Goal: Task Accomplishment & Management: Manage account settings

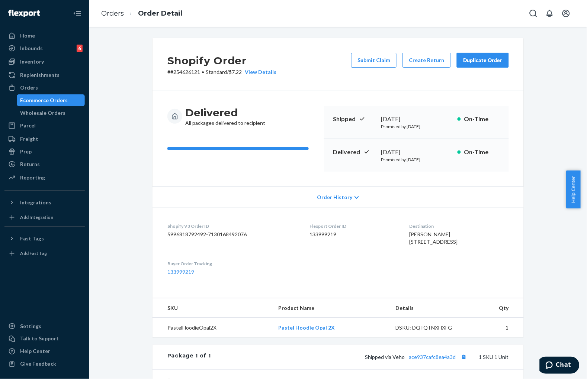
scroll to position [141, 0]
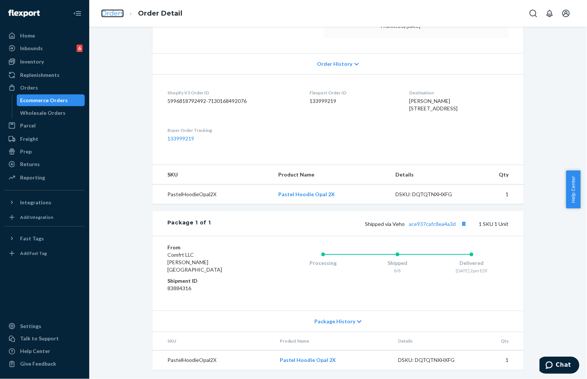
click at [104, 13] on link "Orders" at bounding box center [112, 13] width 23 height 8
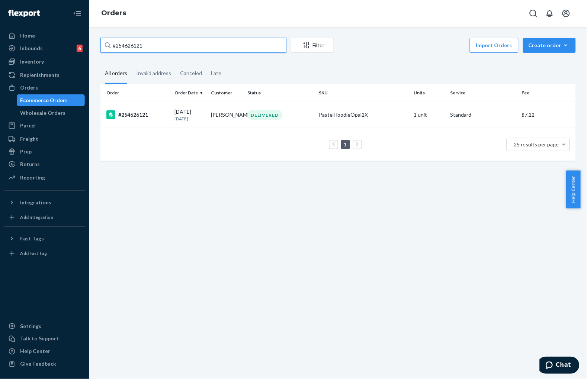
click at [170, 39] on input "#254626121" at bounding box center [193, 45] width 186 height 15
click at [198, 116] on p "[DATE]" at bounding box center [190, 119] width 31 height 6
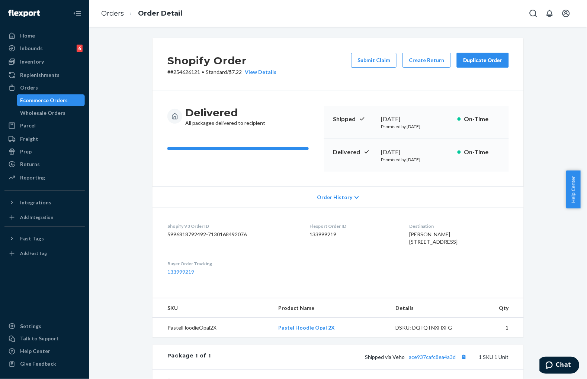
click at [309, 68] on div "Shopify Order # #254626121 • Standard / $7.22 View Details Submit Claim Create …" at bounding box center [338, 64] width 371 height 53
click at [389, 77] on div "Shopify Order # #254626121 • Standard / $7.22 View Details Submit Claim Create …" at bounding box center [338, 64] width 371 height 53
click at [378, 64] on button "Submit Claim" at bounding box center [373, 60] width 45 height 15
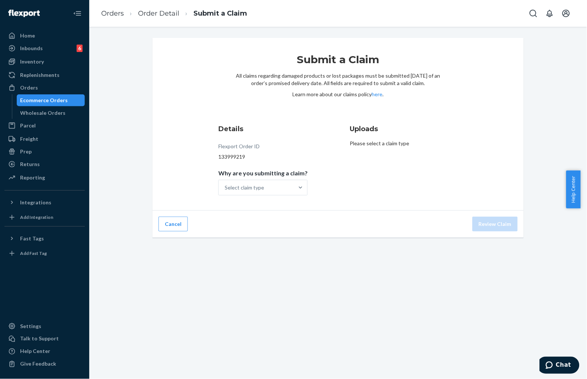
click at [292, 197] on div "Details Flexport Order ID 133999219 Why are you submitting a claim? Select clai…" at bounding box center [272, 160] width 108 height 80
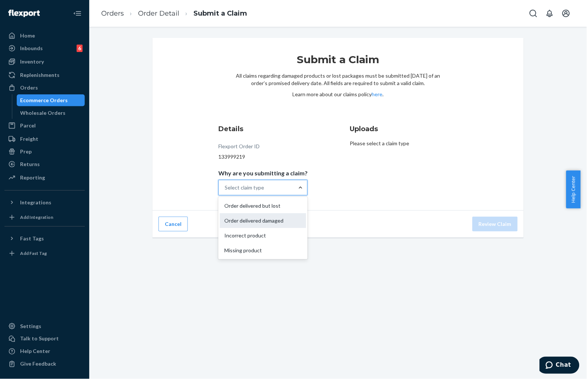
click at [275, 221] on div "Order delivered damaged" at bounding box center [263, 221] width 86 height 15
click at [225, 192] on input "Why are you submitting a claim? option Order delivered damaged focused, 2 of 4.…" at bounding box center [225, 187] width 1 height 7
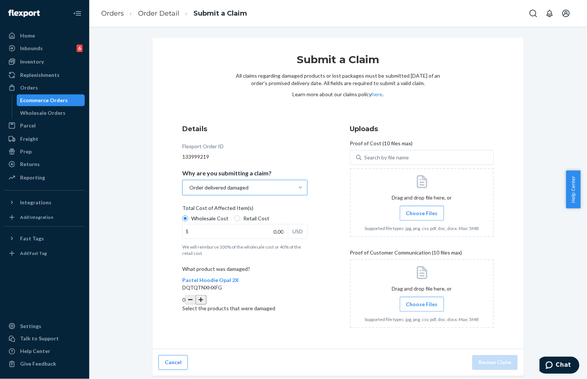
click at [235, 220] on label "Retail Cost" at bounding box center [251, 218] width 35 height 7
click at [235, 220] on input "Retail Cost" at bounding box center [237, 219] width 6 height 6
radio input "true"
radio input "false"
click at [402, 213] on label "Choose Files" at bounding box center [422, 213] width 44 height 15
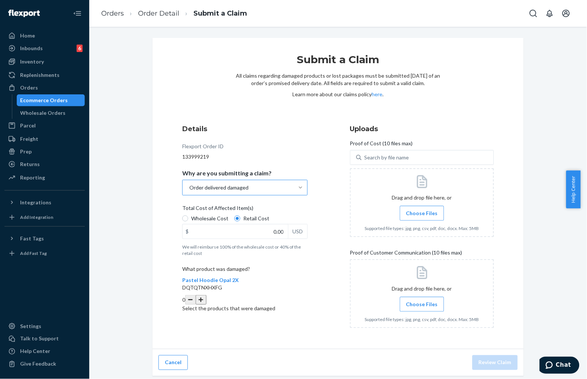
click at [422, 213] on input "Choose Files" at bounding box center [422, 213] width 0 height 8
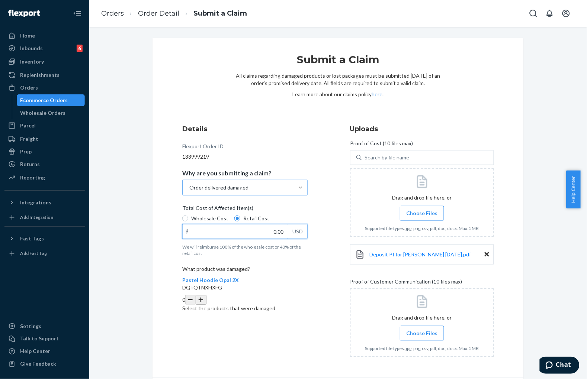
click at [257, 235] on input "0.00" at bounding box center [235, 232] width 105 height 14
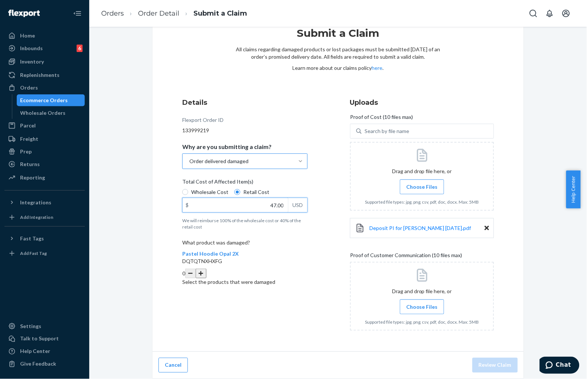
type input "47.00"
click at [206, 269] on button "button" at bounding box center [201, 274] width 10 height 10
click at [419, 311] on label "Choose Files" at bounding box center [422, 307] width 44 height 15
click at [422, 311] on input "Choose Files" at bounding box center [422, 307] width 0 height 8
click at [280, 86] on div "Submit a Claim All claims regarding damaged products or lost packages must be s…" at bounding box center [338, 61] width 205 height 71
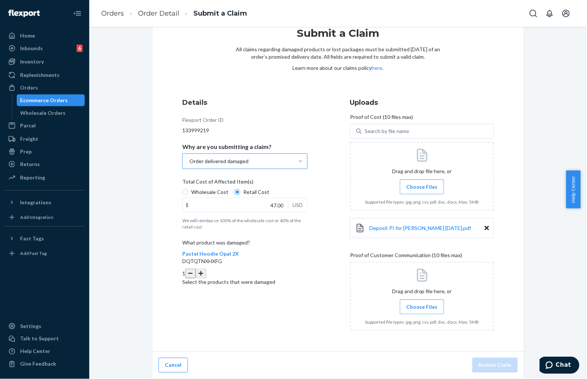
click at [424, 313] on label "Choose Files" at bounding box center [422, 307] width 44 height 15
click at [422, 311] on input "Choose Files" at bounding box center [422, 307] width 0 height 8
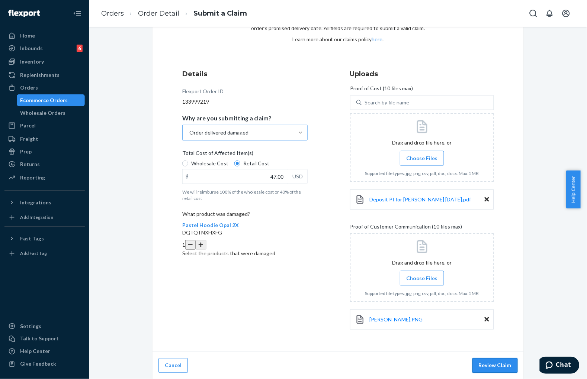
click at [482, 361] on button "Review Claim" at bounding box center [494, 366] width 45 height 15
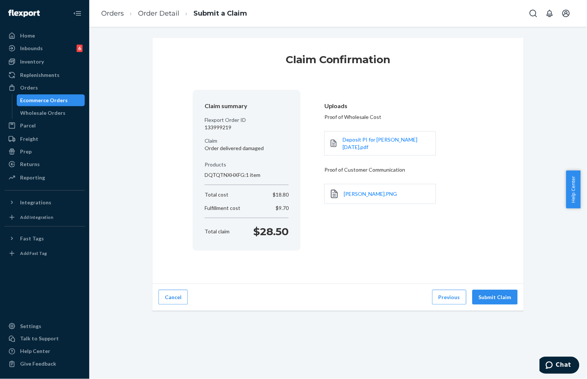
scroll to position [0, 0]
click at [497, 300] on button "Submit Claim" at bounding box center [494, 297] width 45 height 15
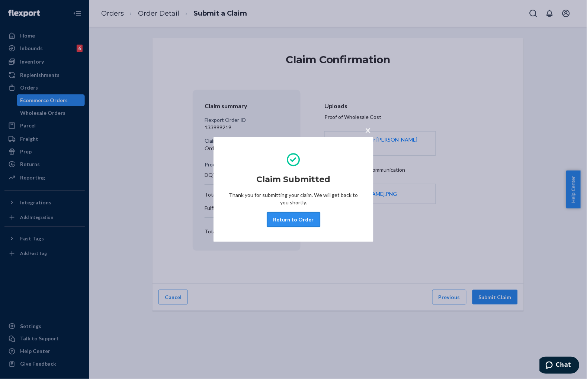
click at [286, 218] on button "Return to Order" at bounding box center [293, 219] width 53 height 15
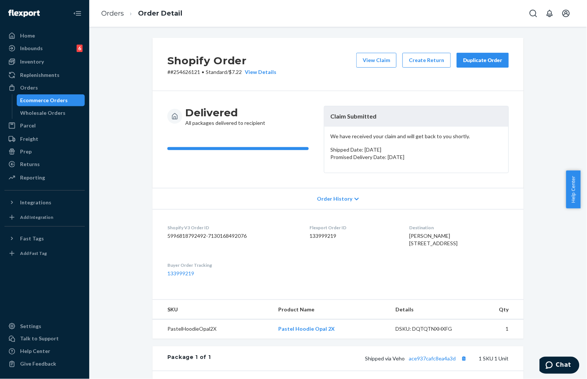
drag, startPoint x: 131, startPoint y: 78, endPoint x: 128, endPoint y: 72, distance: 7.0
click at [131, 78] on div "Shopify Order # #254626121 • Standard / $7.22 View Details View Claim Create Re…" at bounding box center [338, 276] width 487 height 477
click at [122, 16] on link "Orders" at bounding box center [112, 13] width 23 height 8
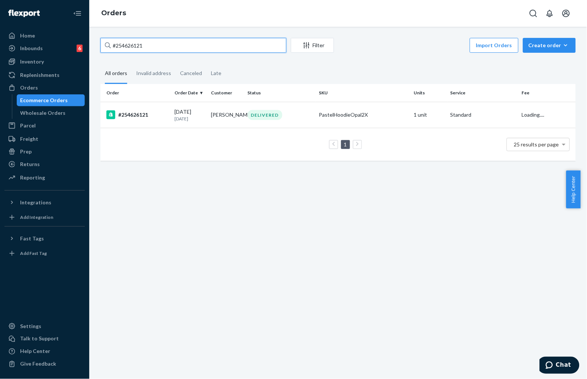
click at [206, 51] on input "#254626121" at bounding box center [193, 45] width 186 height 15
paste input "BYEUNYXTEE"
type input "#BYEUNYXTEE"
click at [227, 120] on td "[PERSON_NAME]" at bounding box center [226, 115] width 36 height 26
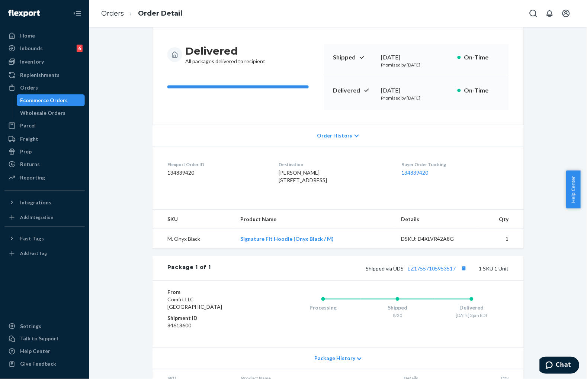
scroll to position [114, 0]
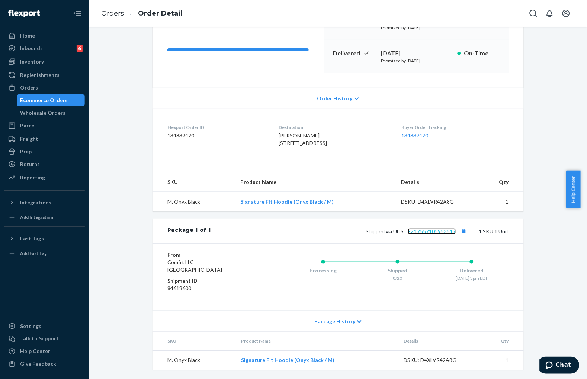
click at [424, 229] on link "EZ17557105953517" at bounding box center [432, 231] width 48 height 6
click at [306, 135] on span "[PERSON_NAME] [STREET_ADDRESS]" at bounding box center [303, 139] width 48 height 14
click at [308, 135] on span "[PERSON_NAME] [STREET_ADDRESS]" at bounding box center [303, 139] width 48 height 14
copy span "46260"
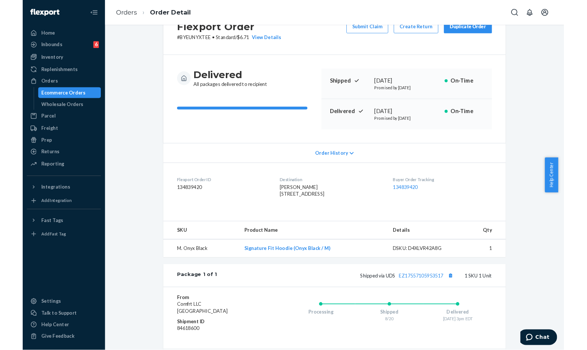
scroll to position [31, 0]
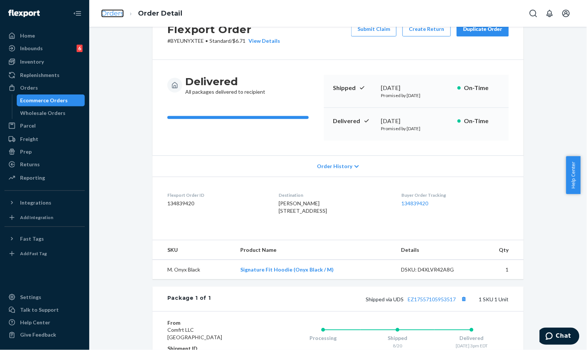
click at [110, 16] on link "Orders" at bounding box center [112, 13] width 23 height 8
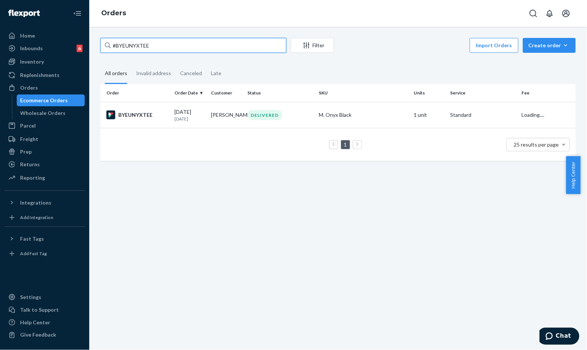
click at [166, 40] on input "#BYEUNYXTEE" at bounding box center [193, 45] width 186 height 15
paste input "HYTFCNXTGG"
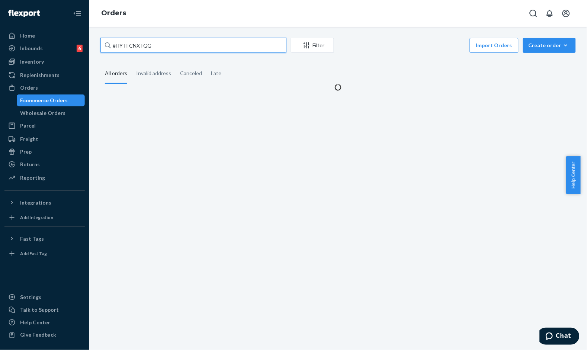
type input "#HYTFCNXTGG"
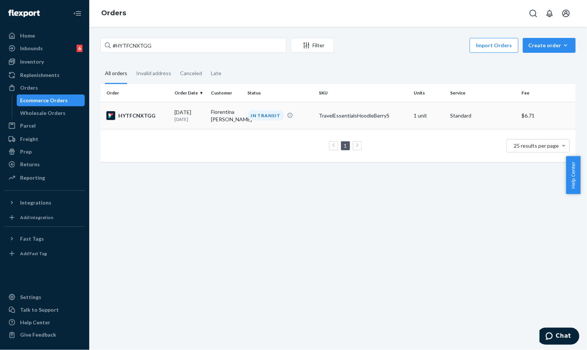
click at [201, 116] on p "[DATE]" at bounding box center [190, 119] width 31 height 6
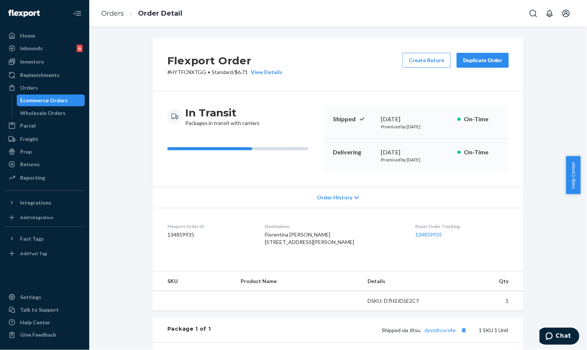
click at [359, 92] on div "In Transit Packages in transit with carriers Shipped [DATE] Promised by [DATE] …" at bounding box center [338, 139] width 371 height 96
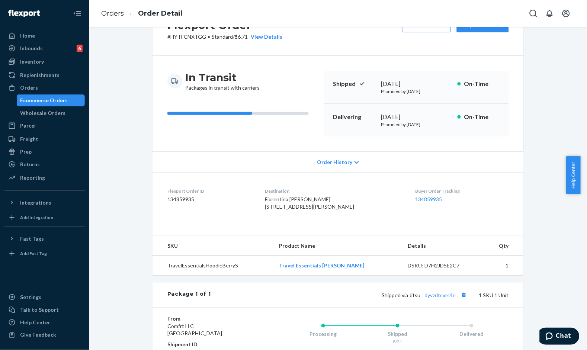
scroll to position [83, 0]
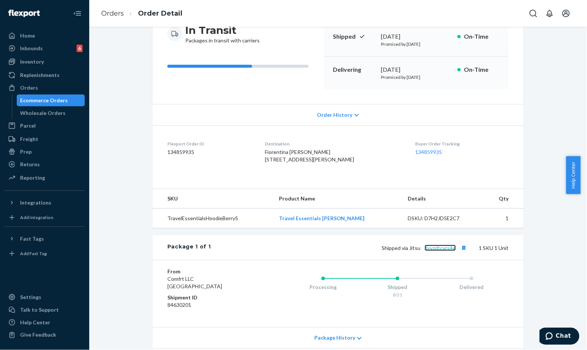
click at [439, 251] on link "dyvzdtcvrs4e" at bounding box center [440, 248] width 31 height 6
click at [118, 13] on link "Orders" at bounding box center [112, 13] width 23 height 8
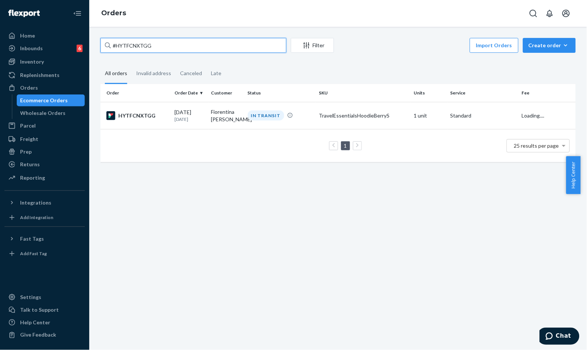
click at [177, 49] on input "#HYTFCNXTGG" at bounding box center [193, 45] width 186 height 15
paste input "S17AP3QKX"
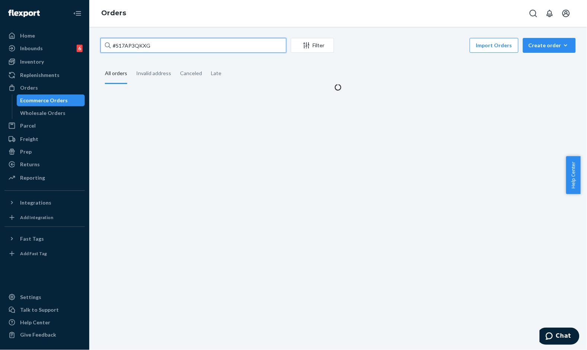
type input "#S17AP3QKXG"
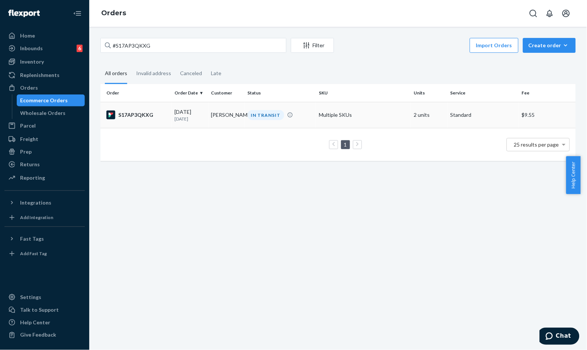
click at [250, 116] on div "IN TRANSIT" at bounding box center [266, 115] width 36 height 10
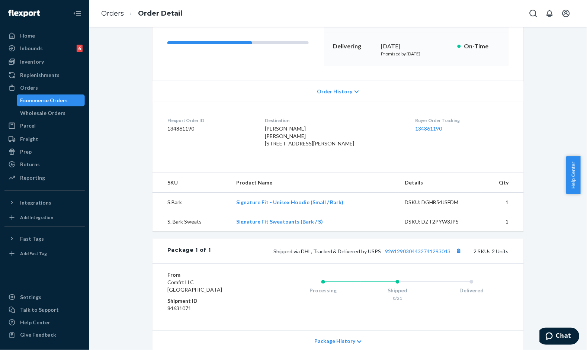
scroll to position [124, 0]
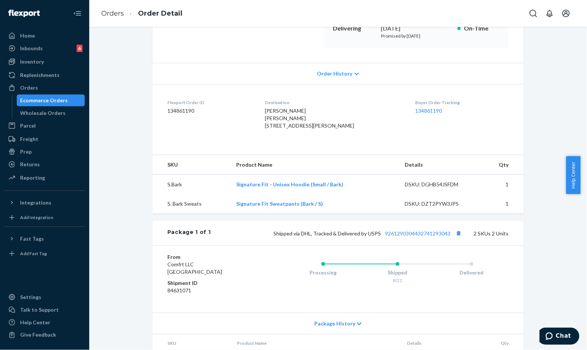
click at [412, 238] on div "Shipped via DHL, Tracked & Delivered by USPS 9261290304432741293043 2 SKUs 2 Un…" at bounding box center [360, 233] width 298 height 10
click at [411, 237] on link "9261290304432741293043" at bounding box center [417, 233] width 65 height 6
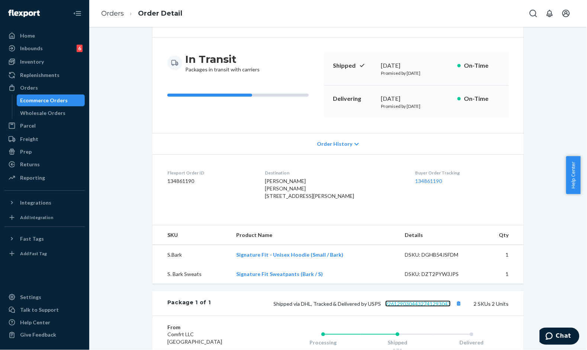
scroll to position [0, 0]
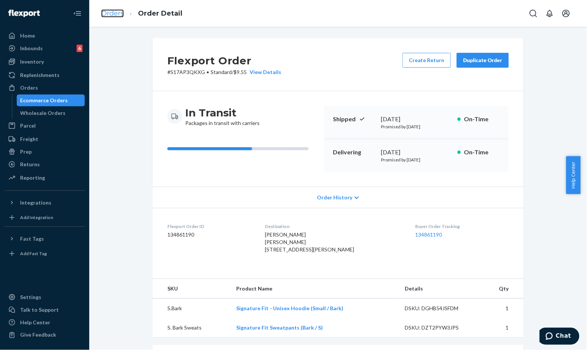
click at [120, 16] on link "Orders" at bounding box center [112, 13] width 23 height 8
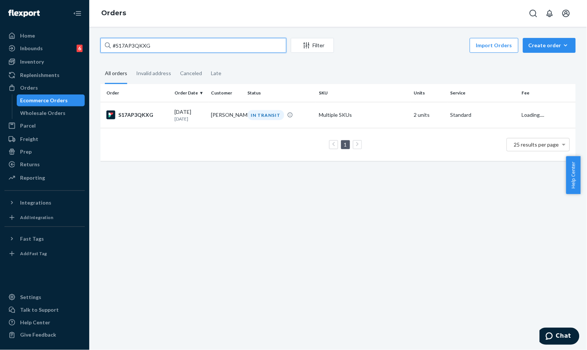
click at [182, 52] on input "#S17AP3QKXG" at bounding box center [193, 45] width 186 height 15
paste input "HKZPMAXYGE"
type input "#HKZPMAXYGE"
click at [254, 115] on div "IN TRANSIT" at bounding box center [266, 115] width 36 height 10
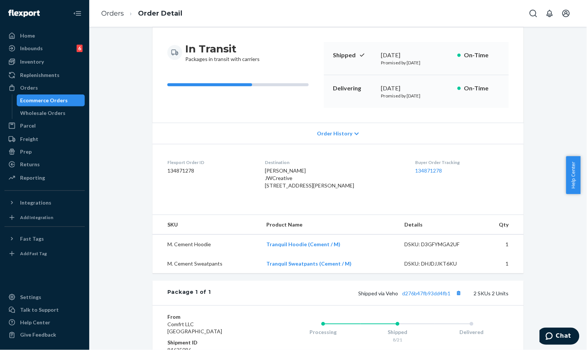
scroll to position [124, 0]
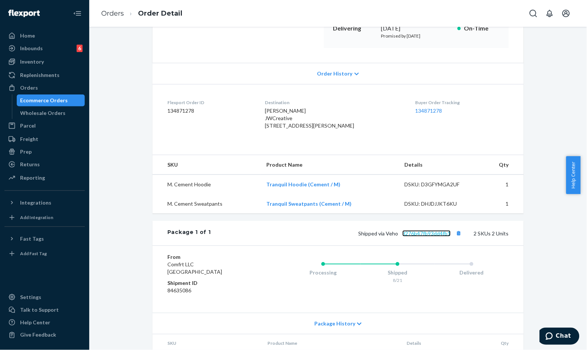
click at [417, 237] on link "d276b47fb93dd4fb1" at bounding box center [426, 233] width 48 height 6
click at [427, 237] on link "d276b47fb93dd4fb1" at bounding box center [426, 233] width 48 height 6
click at [322, 129] on span "[PERSON_NAME] JWCreative [STREET_ADDRESS][PERSON_NAME]" at bounding box center [309, 118] width 89 height 21
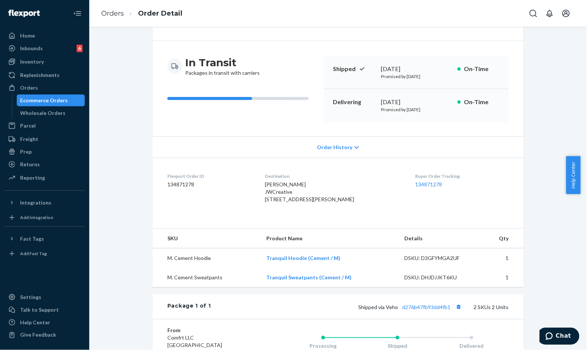
scroll to position [0, 0]
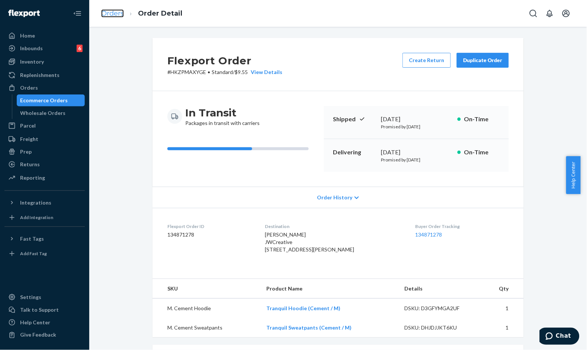
click at [112, 12] on link "Orders" at bounding box center [112, 13] width 23 height 8
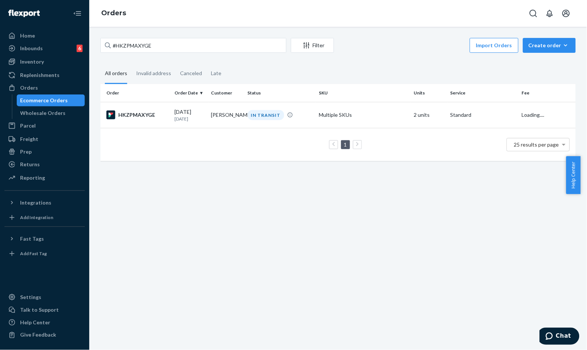
click at [199, 37] on div "#HKZPMAXYGE Filter Import Orders Create order Ecommerce order Removal order All…" at bounding box center [338, 188] width 498 height 323
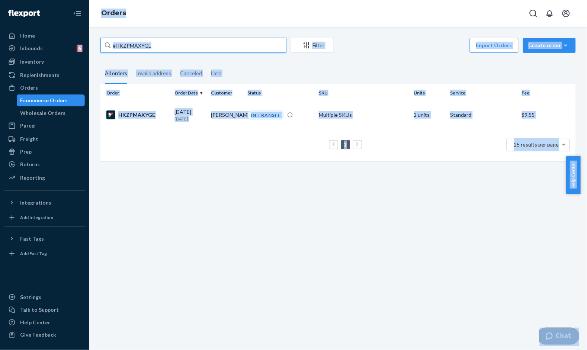
click at [188, 47] on input "#HKZPMAXYGE" at bounding box center [193, 45] width 186 height 15
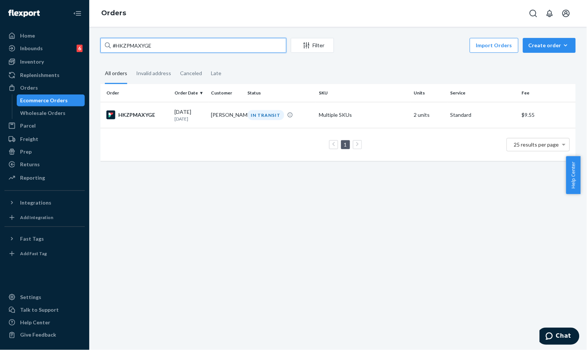
paste input "SKAL_YXFLX"
type input "#SKAL_YXFLX"
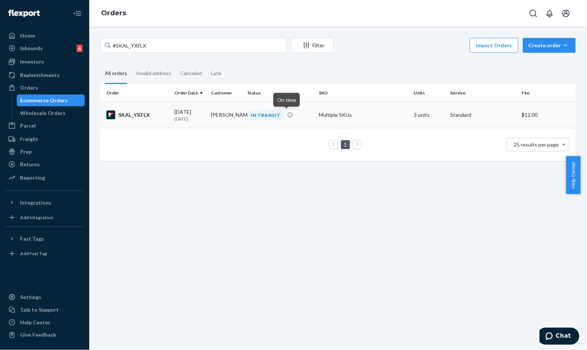
click at [252, 106] on td "IN TRANSIT" at bounding box center [280, 115] width 71 height 26
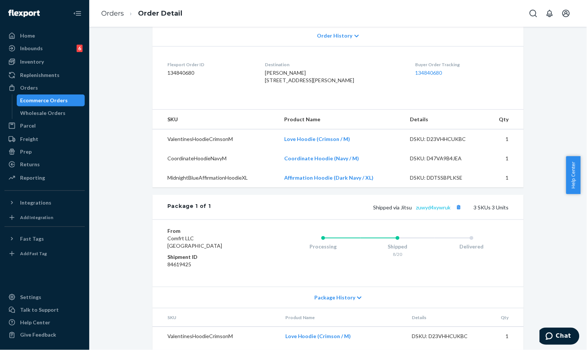
scroll to position [165, 0]
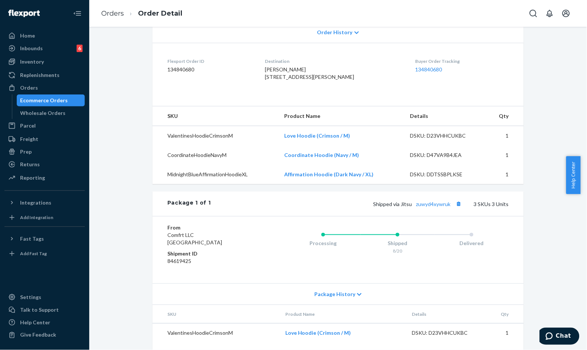
click at [440, 209] on div "Shipped via Jitsu zuwyd4xywruk 3 SKUs 3 Units" at bounding box center [360, 204] width 298 height 10
click at [434, 207] on link "zuwyd4xywruk" at bounding box center [433, 204] width 35 height 6
click at [105, 9] on link "Orders" at bounding box center [112, 13] width 23 height 8
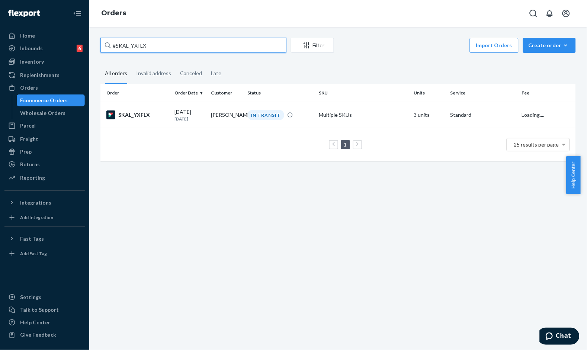
click at [150, 38] on input "#SKAL_YXFLX" at bounding box center [193, 45] width 186 height 15
paste input "HJEH8Q4KGE"
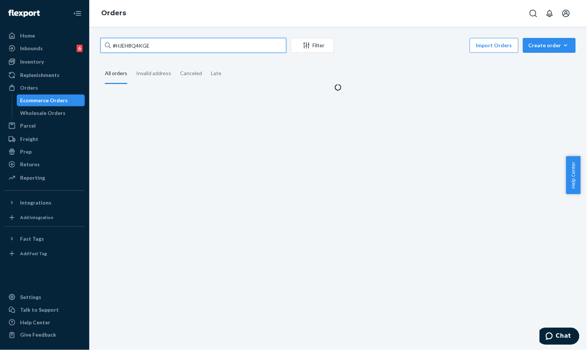
type input "#HJEH8Q4KGE"
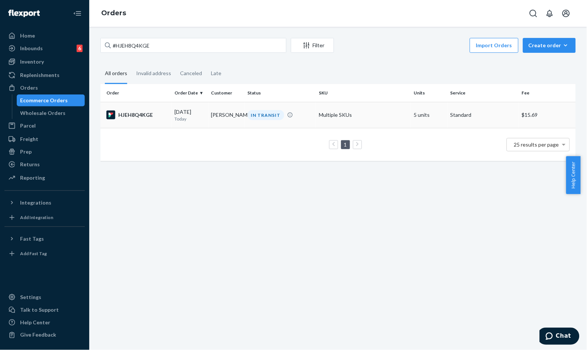
click at [189, 109] on div "[DATE] [DATE]" at bounding box center [190, 115] width 31 height 14
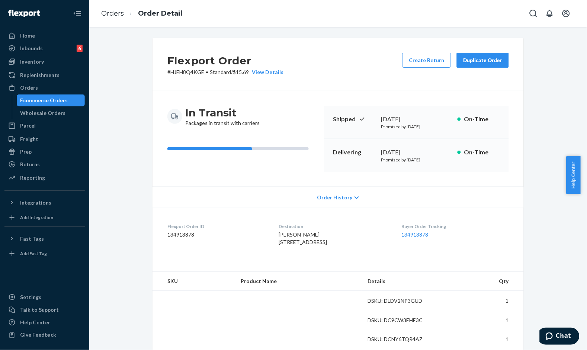
click at [295, 121] on div "In Transit Packages in transit with carriers" at bounding box center [242, 116] width 151 height 21
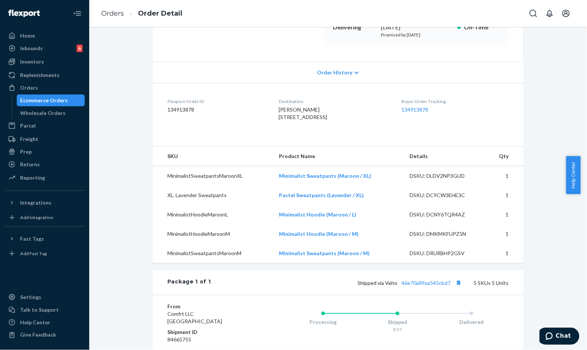
scroll to position [165, 0]
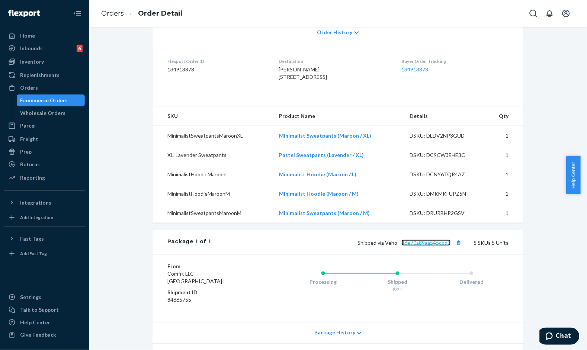
click at [433, 246] on link "46e70a89aa545cbd7" at bounding box center [426, 243] width 49 height 6
click at [112, 21] on ol "Orders Order Detail" at bounding box center [141, 14] width 93 height 22
click at [113, 16] on link "Orders" at bounding box center [112, 13] width 23 height 8
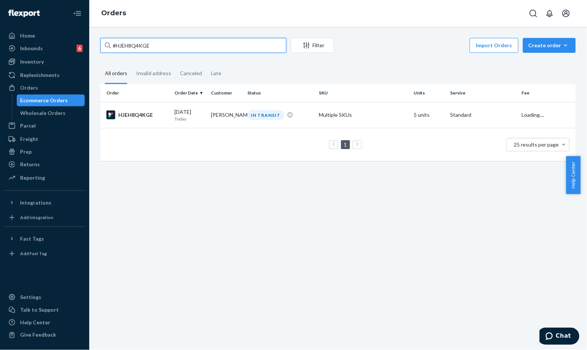
click at [145, 42] on input "#HJEH8Q4KGE" at bounding box center [193, 45] width 186 height 15
paste input "BJLXYC4YEG"
type input "#BJLXYC4YEG"
click at [253, 121] on td "IN TRANSIT" at bounding box center [280, 115] width 71 height 26
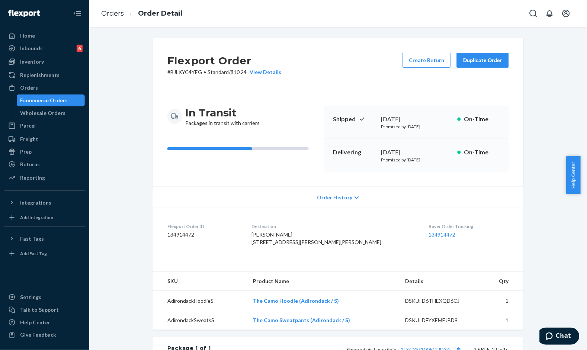
scroll to position [165, 0]
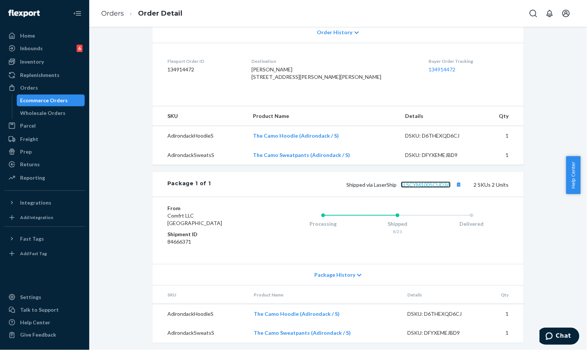
click at [434, 188] on link "1LSCYM1005CUD3A" at bounding box center [426, 185] width 50 height 6
click at [116, 10] on link "Orders" at bounding box center [112, 13] width 23 height 8
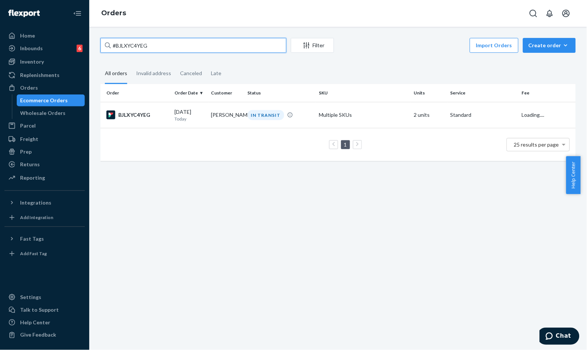
click at [155, 40] on input "#BJLXYC4YEG" at bounding box center [193, 45] width 186 height 15
paste input "SKIRS6MFXE"
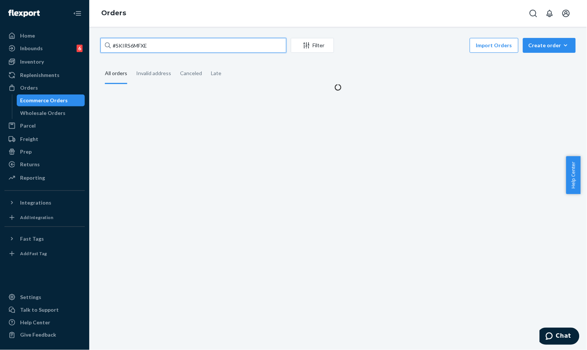
type input "#SKIRS6MFXE"
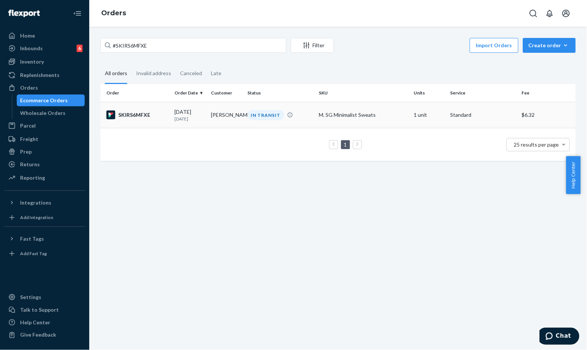
click at [208, 119] on td "[PERSON_NAME]" at bounding box center [226, 115] width 36 height 26
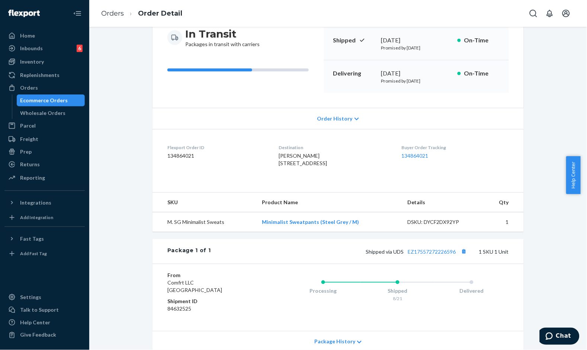
scroll to position [83, 0]
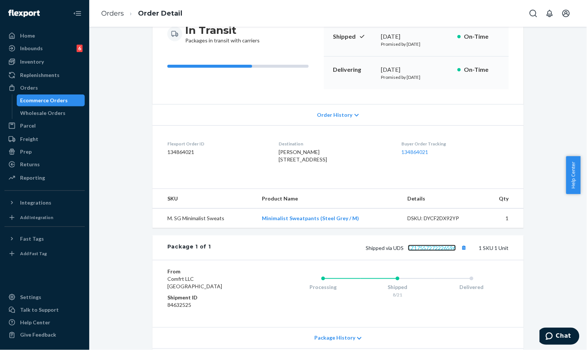
click at [445, 251] on link "EZ17557272226596" at bounding box center [432, 248] width 48 height 6
click at [102, 17] on li "Orders" at bounding box center [112, 14] width 23 height 10
click at [118, 16] on link "Orders" at bounding box center [112, 13] width 23 height 8
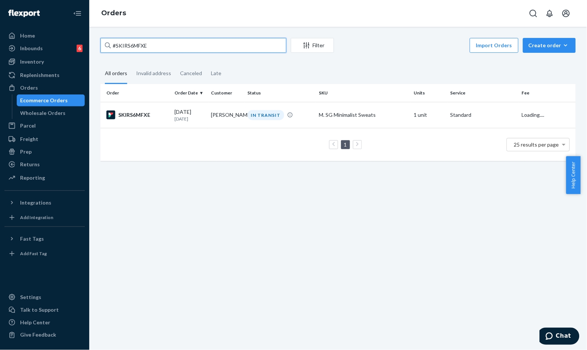
click at [194, 42] on input "#SKIRS6MFXE" at bounding box center [193, 45] width 186 height 15
paste input "RYERZ07FLX"
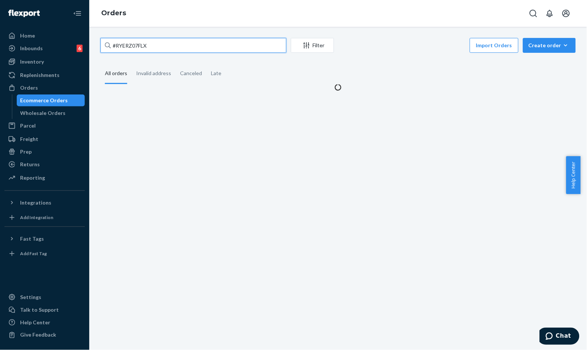
type input "#RYERZ07FLX"
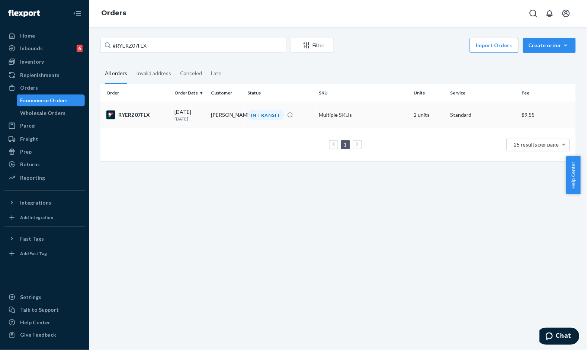
click at [215, 112] on td "[PERSON_NAME]" at bounding box center [226, 115] width 36 height 26
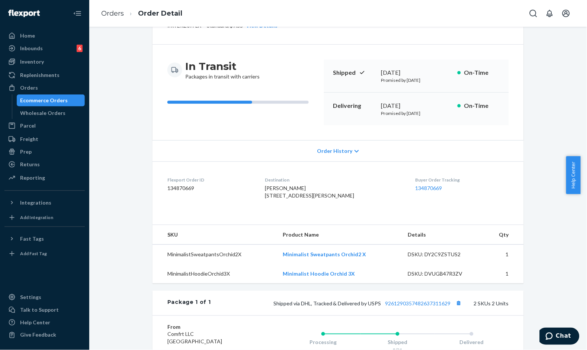
scroll to position [83, 0]
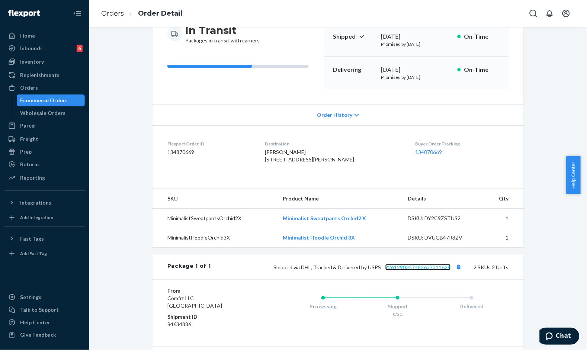
click at [426, 270] on link "9261290357482637311629" at bounding box center [417, 267] width 65 height 6
click at [118, 16] on link "Orders" at bounding box center [112, 13] width 23 height 8
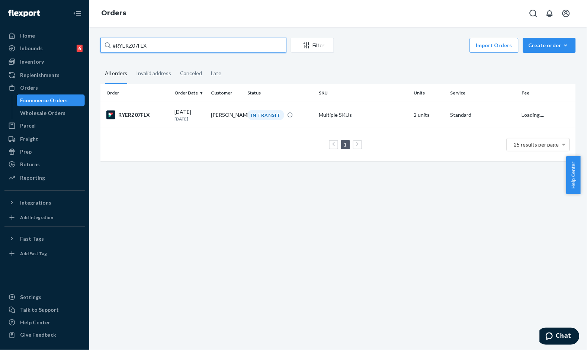
click at [233, 40] on input "#RYERZ07FLX" at bounding box center [193, 45] width 186 height 15
paste input "BJPFAQNFGE"
type input "#BJPFAQNFGE"
click at [238, 115] on td "[PERSON_NAME]" at bounding box center [226, 115] width 36 height 26
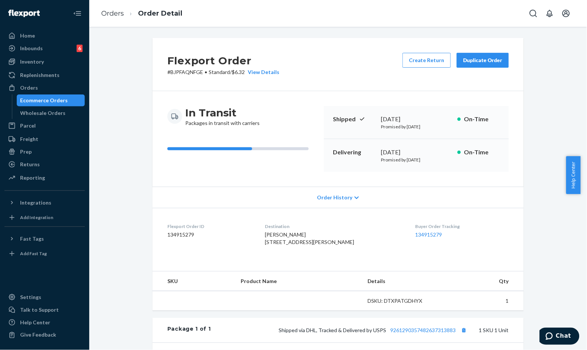
click at [354, 69] on div "Flexport Order # BJPFAQNFGE • Standard / $6.32 View Details Create Return Dupli…" at bounding box center [338, 64] width 371 height 53
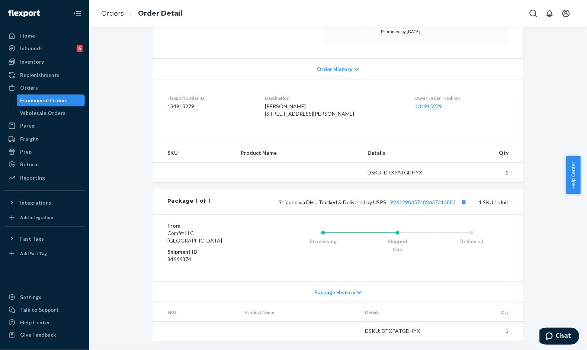
scroll to position [151, 0]
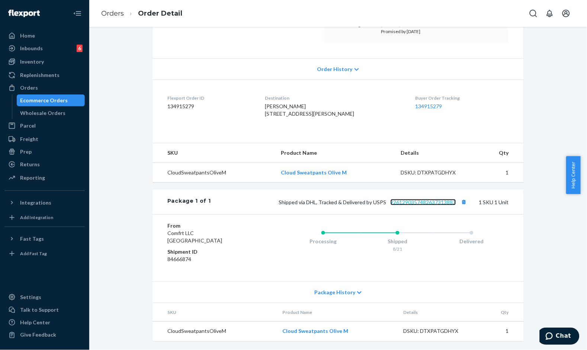
click at [417, 203] on link "9261290357482637313883" at bounding box center [423, 202] width 65 height 6
click at [120, 20] on ol "Orders Order Detail" at bounding box center [141, 14] width 93 height 22
click at [121, 16] on link "Orders" at bounding box center [112, 13] width 23 height 8
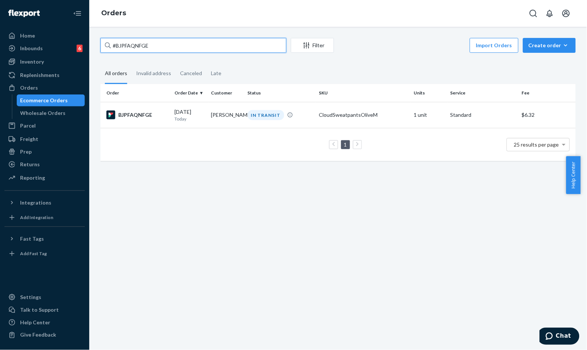
click at [177, 42] on input "#BJPFAQNFGE" at bounding box center [193, 45] width 186 height 15
paste input "T4KN4YEG"
type input "#BJT4KN4YEG"
click at [209, 116] on td "[PERSON_NAME]" at bounding box center [226, 115] width 36 height 26
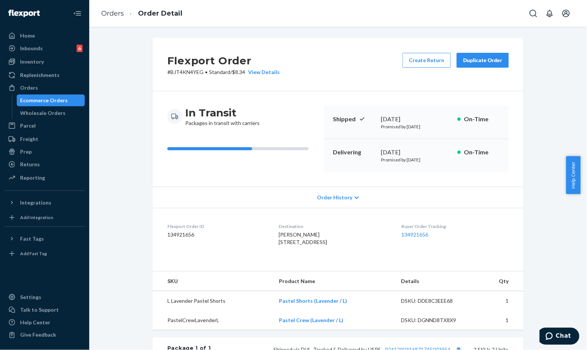
drag, startPoint x: 209, startPoint y: 116, endPoint x: 300, endPoint y: 64, distance: 105.1
click at [300, 64] on div "Flexport Order # BJT4KN4YEG • Standard / $8.34 View Details Create Return Dupli…" at bounding box center [338, 64] width 371 height 53
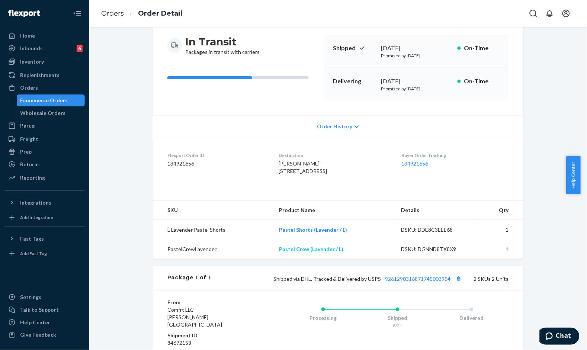
scroll to position [124, 0]
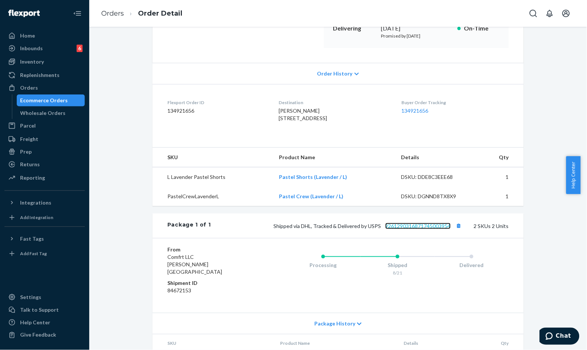
click at [423, 229] on link "9261290316871745003954" at bounding box center [417, 226] width 65 height 6
click at [545, 105] on div "Flexport Order # BJT4KN4YEG • Standard / $8.34 View Details Create Return Dupli…" at bounding box center [338, 157] width 487 height 487
click at [136, 89] on div "Flexport Order # BJT4KN4YEG • Standard / $8.34 View Details Create Return Dupli…" at bounding box center [338, 157] width 487 height 487
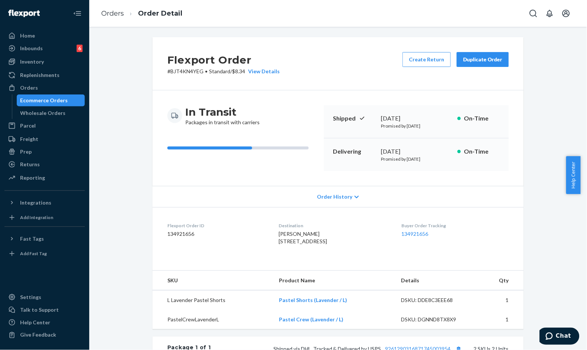
scroll to position [0, 0]
click at [334, 60] on div "Flexport Order # BJT4KN4YEG • Standard / $8.34 View Details Create Return Dupli…" at bounding box center [338, 64] width 371 height 53
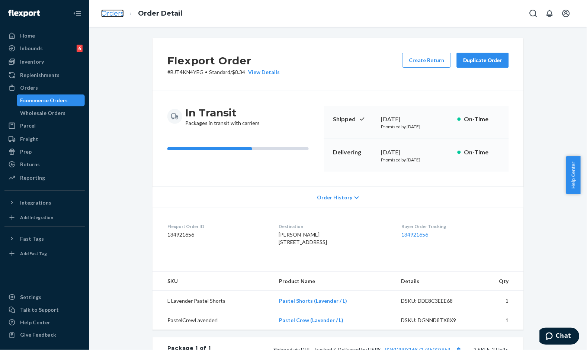
click at [123, 16] on link "Orders" at bounding box center [112, 13] width 23 height 8
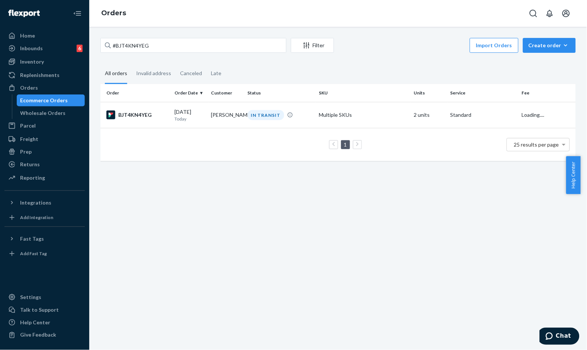
click at [169, 54] on div "#BJT4KN4YEG Filter Import Orders Create order Ecommerce order Removal order" at bounding box center [337, 46] width 475 height 17
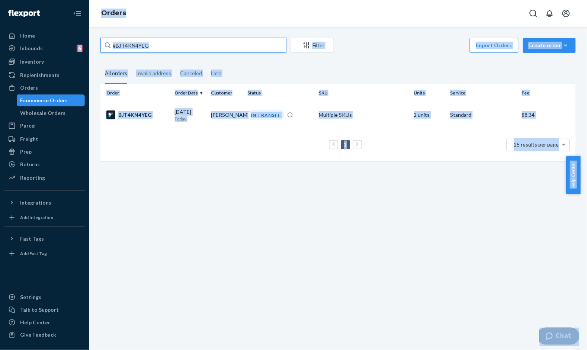
click at [193, 50] on input "#BJT4KN4YEG" at bounding box center [193, 45] width 186 height 15
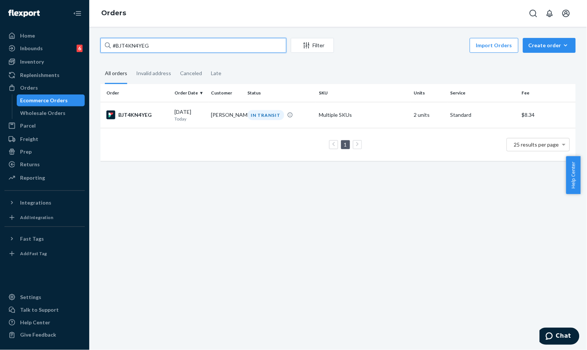
paste input "1NH2JEFLE"
click at [157, 42] on input "#B1NH2JEFLE" at bounding box center [193, 45] width 186 height 15
paste input "[PERSON_NAME]"
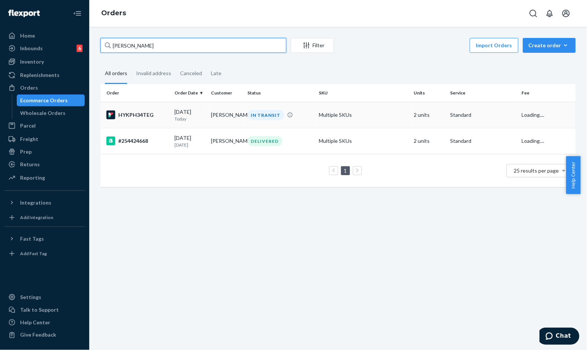
type input "[PERSON_NAME]"
click at [198, 121] on p "Today" at bounding box center [190, 119] width 31 height 6
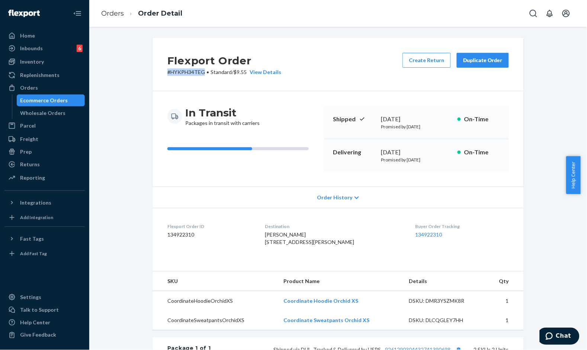
drag, startPoint x: 200, startPoint y: 71, endPoint x: 157, endPoint y: 71, distance: 42.8
click at [157, 71] on div "Flexport Order # HYKPH34TEG • Standard / $9.55 View Details Create Return Dupli…" at bounding box center [338, 64] width 371 height 53
copy p "# HYKPH34TEG"
click at [158, 110] on div "In Transit Packages in transit with carriers Shipped [DATE] Promised by [DATE] …" at bounding box center [338, 139] width 371 height 96
click at [133, 34] on div "Flexport Order # HYKPH34TEG • Standard / $9.55 View Details Create Return Dupli…" at bounding box center [338, 188] width 498 height 323
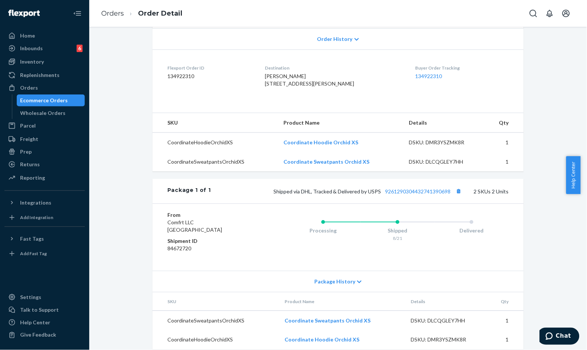
scroll to position [124, 0]
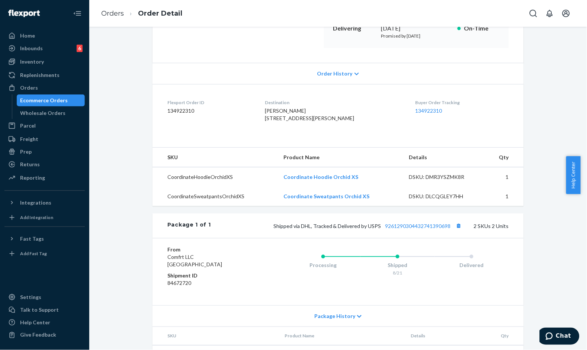
click at [112, 19] on ol "Orders Order Detail" at bounding box center [141, 14] width 93 height 22
click at [120, 14] on link "Orders" at bounding box center [112, 13] width 23 height 8
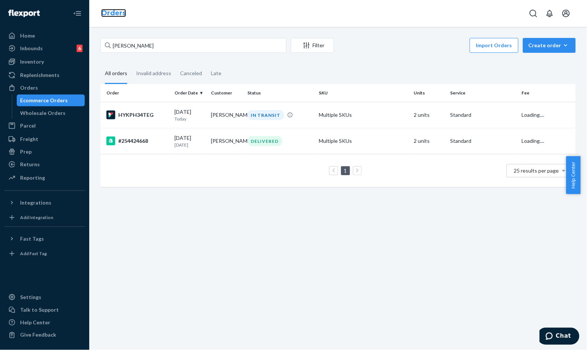
click at [115, 14] on link "Orders" at bounding box center [113, 13] width 25 height 8
click at [196, 47] on input "[PERSON_NAME]" at bounding box center [193, 45] width 186 height 15
paste input "#SJSTQLSTLX"
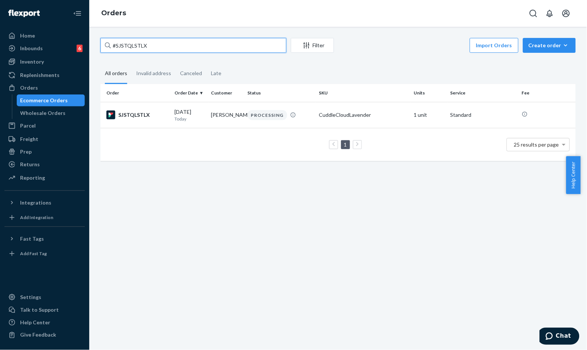
type input "#SJSTQLSTLX"
click at [256, 43] on input "#SJSTQLSTLX" at bounding box center [193, 45] width 186 height 15
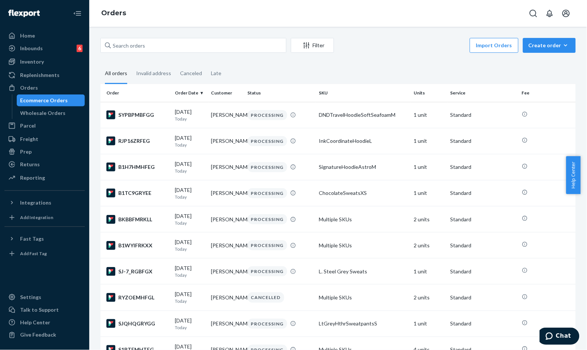
drag, startPoint x: 381, startPoint y: 66, endPoint x: 336, endPoint y: 53, distance: 46.1
click at [381, 66] on fieldset "All orders Invalid address Canceled Late" at bounding box center [337, 74] width 475 height 20
click at [124, 47] on input "text" at bounding box center [193, 45] width 186 height 15
paste input "#RJPAPL-PGG"
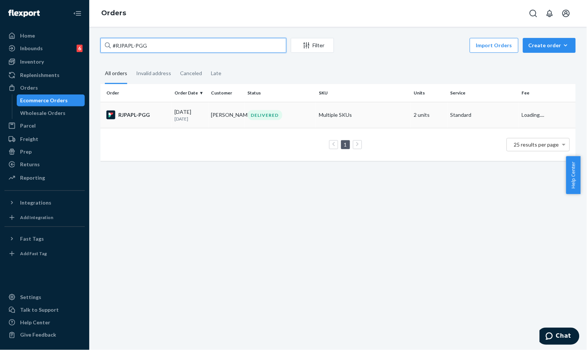
type input "#RJPAPL-PGG"
click at [279, 121] on td "DELIVERED" at bounding box center [280, 115] width 71 height 26
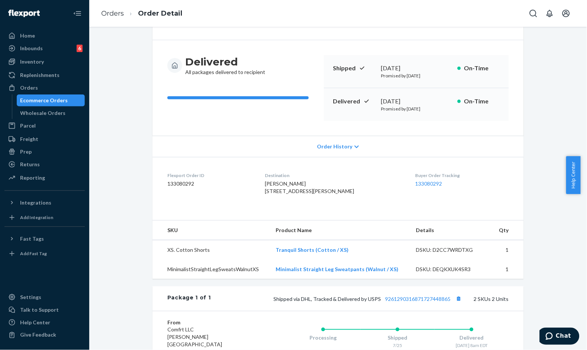
scroll to position [124, 0]
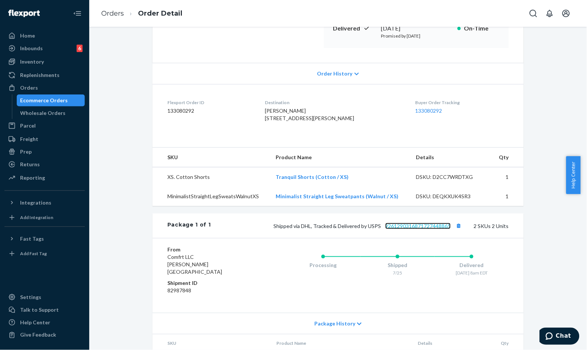
click at [434, 229] on link "9261290316871727448865" at bounding box center [417, 226] width 65 height 6
click at [119, 15] on link "Orders" at bounding box center [112, 13] width 23 height 8
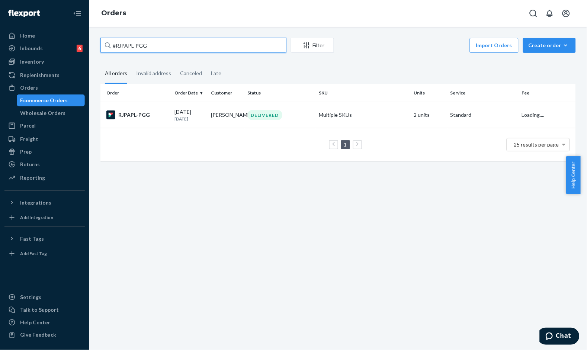
click at [213, 45] on input "#RJPAPL-PGG" at bounding box center [193, 45] width 186 height 15
paste input "254268742"
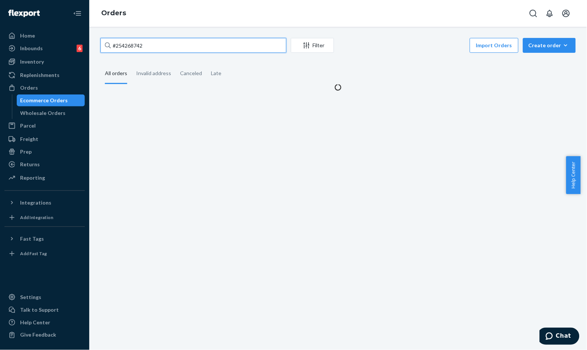
type input "#254268742"
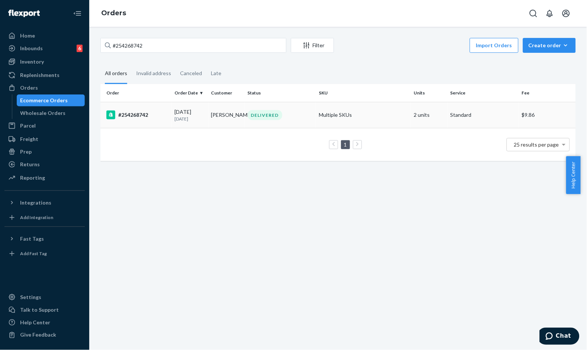
click at [288, 113] on div "DELIVERED" at bounding box center [280, 115] width 68 height 10
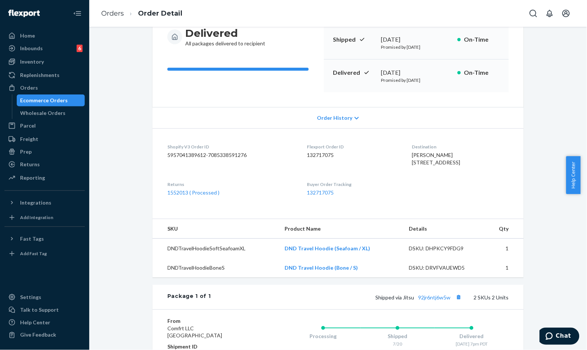
scroll to position [83, 0]
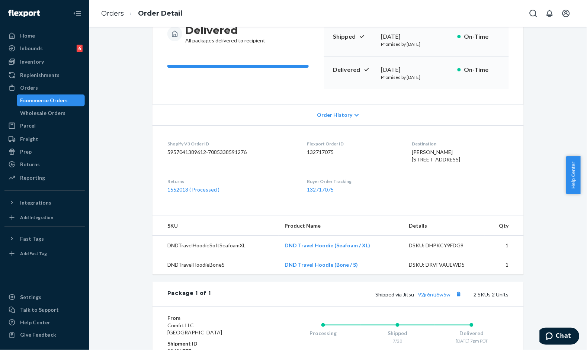
click at [343, 166] on div "Flexport Order ID 132717075" at bounding box center [353, 154] width 93 height 26
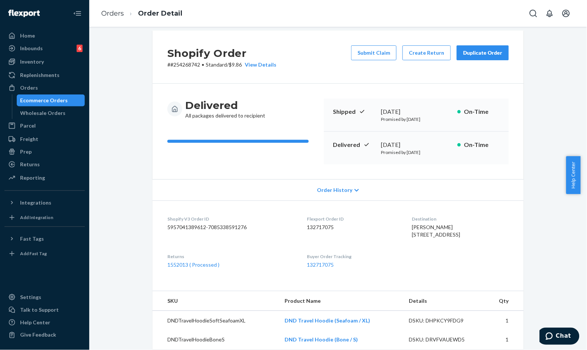
scroll to position [0, 0]
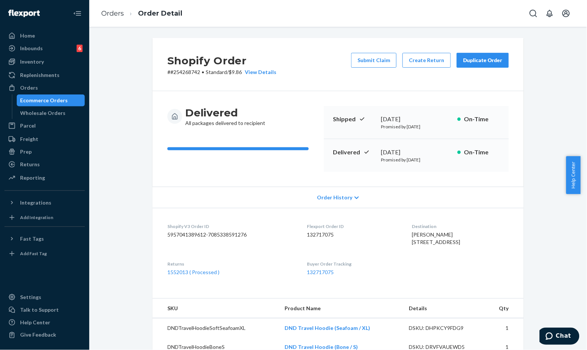
click at [300, 68] on div "Shopify Order # #254268742 • Standard / $9.86 View Details Submit Claim Create …" at bounding box center [338, 64] width 371 height 53
drag, startPoint x: 197, startPoint y: 72, endPoint x: 167, endPoint y: 73, distance: 30.5
click at [167, 73] on p "# #254268742 • Standard / $9.86 View Details" at bounding box center [221, 71] width 109 height 7
copy p "#254268742"
click at [52, 159] on div "Returns" at bounding box center [44, 164] width 79 height 10
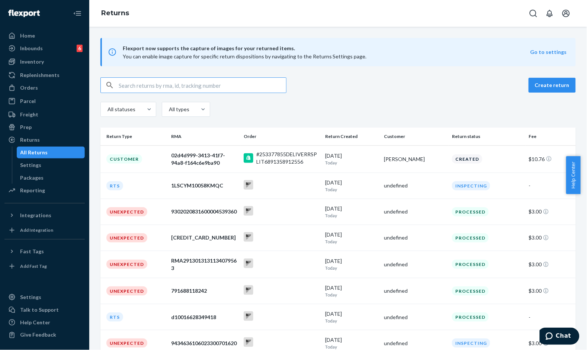
click at [187, 79] on input "text" at bounding box center [202, 85] width 167 height 15
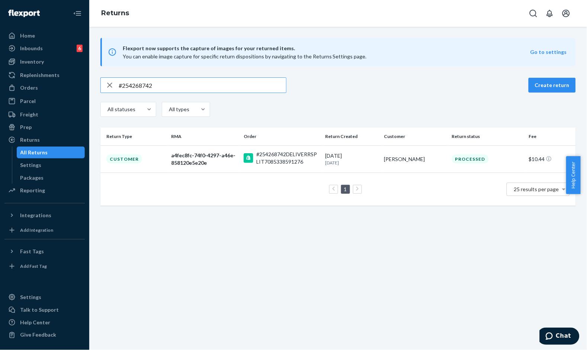
type input "#254268742"
click at [309, 158] on div "#254268742DELIVERRSPLIT7085338591276" at bounding box center [287, 158] width 63 height 15
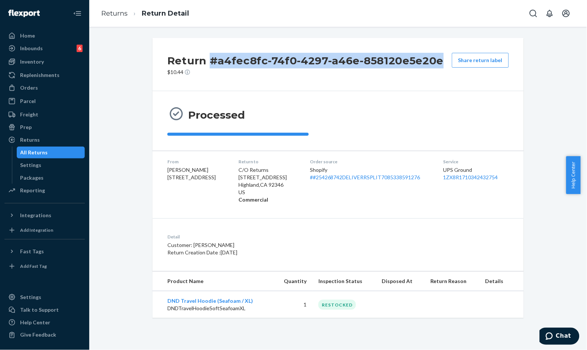
drag, startPoint x: 208, startPoint y: 60, endPoint x: 443, endPoint y: 60, distance: 234.4
click at [441, 60] on div "Return #a4fec8fc-74f0-4297-a46e-858120e5e20e $10.44 Share return label" at bounding box center [338, 64] width 371 height 53
copy h2 "#a4fec8fc-74f0-4297-a46e-858120e5e20e"
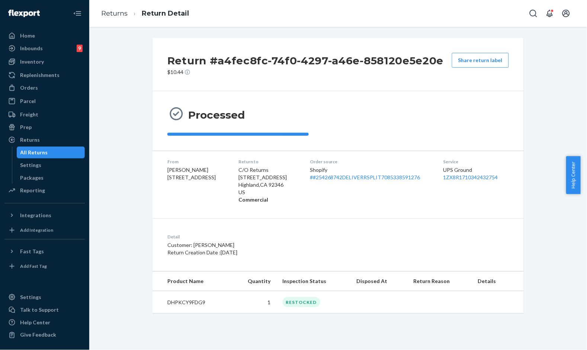
click at [418, 113] on div "Processed" at bounding box center [337, 121] width 341 height 30
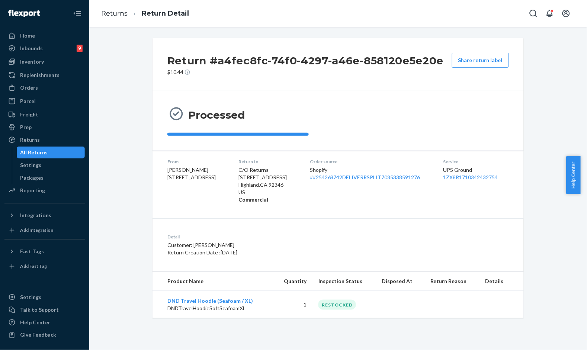
click at [366, 119] on div "Processed" at bounding box center [337, 121] width 341 height 30
click at [309, 69] on p "$10.44" at bounding box center [305, 71] width 276 height 7
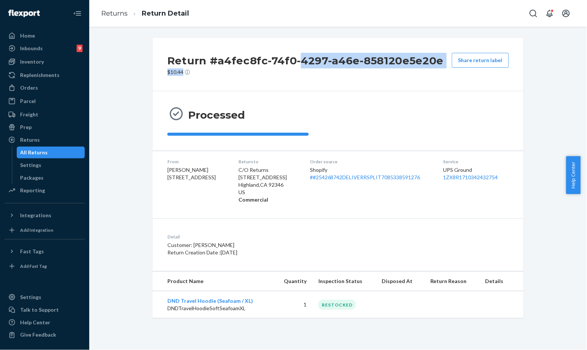
click at [309, 68] on div "Return #a4fec8fc-74f0-4297-a46e-858120e5e20e $10.44" at bounding box center [305, 64] width 276 height 23
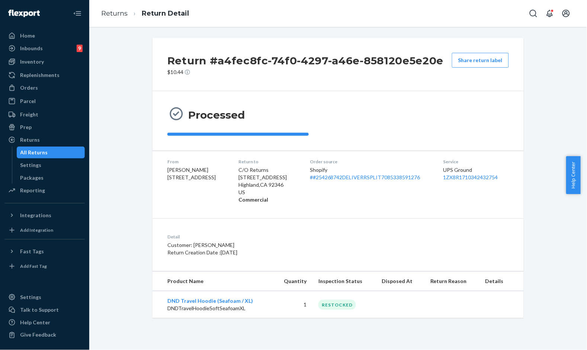
click at [413, 109] on div "Processed" at bounding box center [337, 121] width 341 height 30
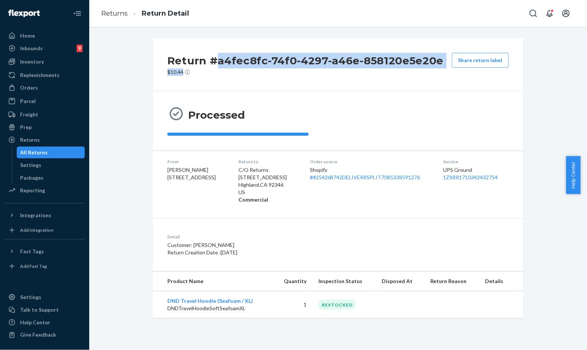
drag, startPoint x: 222, startPoint y: 64, endPoint x: 332, endPoint y: 83, distance: 111.3
click at [284, 74] on div "Return #a4fec8fc-74f0-4297-a46e-858120e5e20e $10.44" at bounding box center [305, 64] width 276 height 23
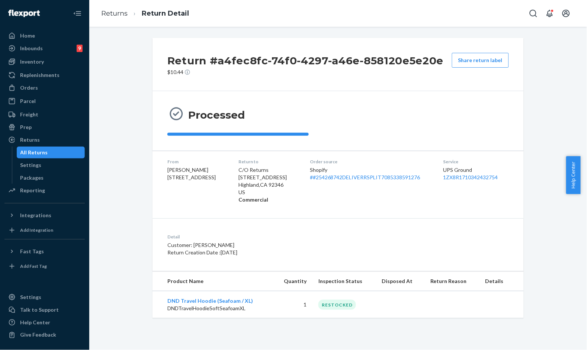
click at [332, 83] on div "Return #a4fec8fc-74f0-4297-a46e-858120e5e20e $10.44 Share return label" at bounding box center [338, 64] width 371 height 53
click at [340, 113] on div "Processed" at bounding box center [255, 115] width 176 height 18
click at [110, 9] on link "Returns" at bounding box center [114, 13] width 26 height 8
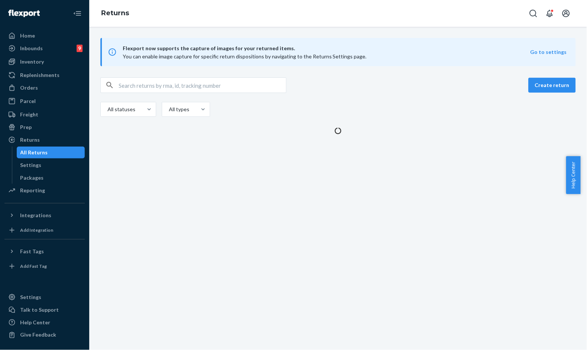
click at [145, 94] on div "Create return All statuses All types" at bounding box center [337, 97] width 475 height 41
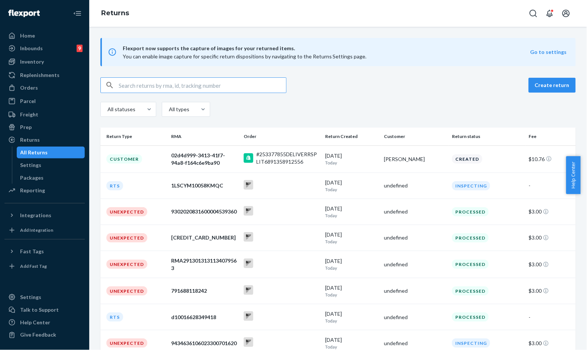
click at [167, 85] on input "text" at bounding box center [202, 85] width 167 height 15
paste input "#254268742"
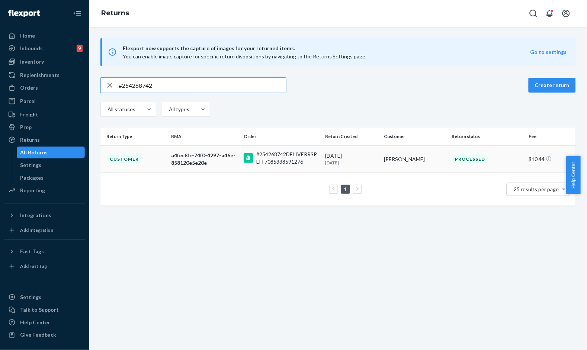
type input "#254268742"
click at [352, 161] on p "[DATE]" at bounding box center [351, 163] width 53 height 6
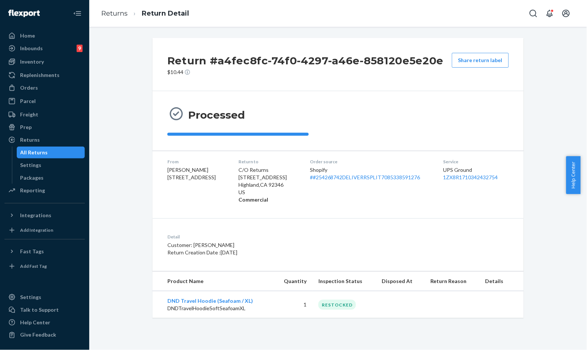
click at [434, 232] on div "Detail Customer: Desiree Alvarado Return Creation Date : 7/23/2025" at bounding box center [338, 244] width 371 height 53
click at [299, 97] on div "Processed" at bounding box center [338, 121] width 371 height 60
click at [351, 244] on p "Customer: [PERSON_NAME]" at bounding box center [270, 244] width 206 height 7
click at [372, 116] on div "Processed" at bounding box center [337, 121] width 341 height 30
click at [380, 117] on div "Processed" at bounding box center [337, 121] width 341 height 30
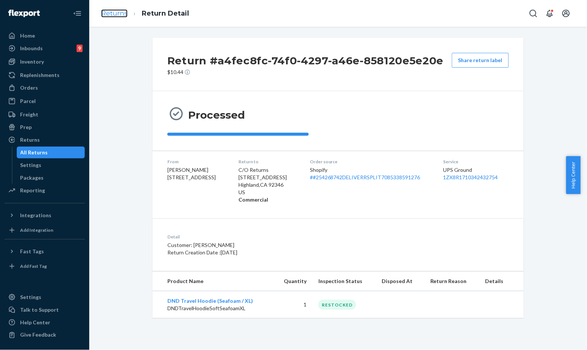
click at [112, 13] on link "Returns" at bounding box center [114, 13] width 26 height 8
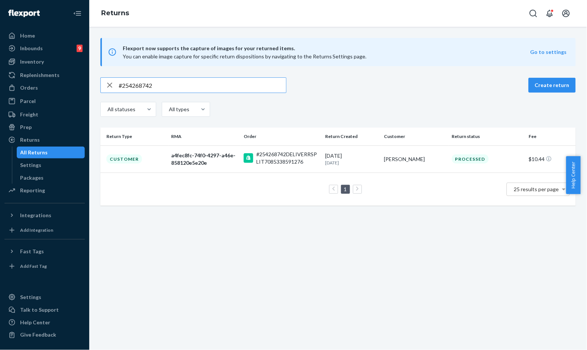
click at [166, 84] on input "#254268742" at bounding box center [202, 85] width 167 height 15
paste input "475025"
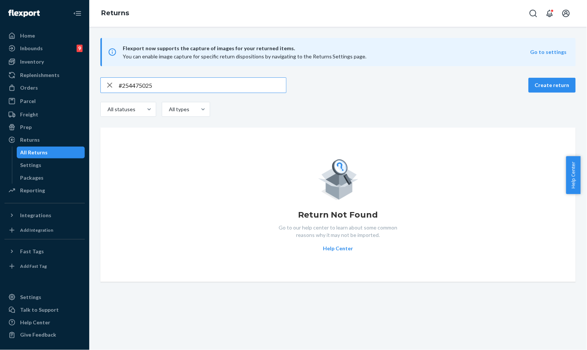
type input "#254475025"
click at [189, 178] on div "Return Not Found Go to our help center to learn about some common reasons why i…" at bounding box center [338, 204] width 464 height 95
click at [276, 125] on div "#254475025 Create return All statuses All types Return Not Found Go to our help…" at bounding box center [338, 179] width 487 height 205
click at [44, 82] on link "Orders" at bounding box center [44, 88] width 80 height 12
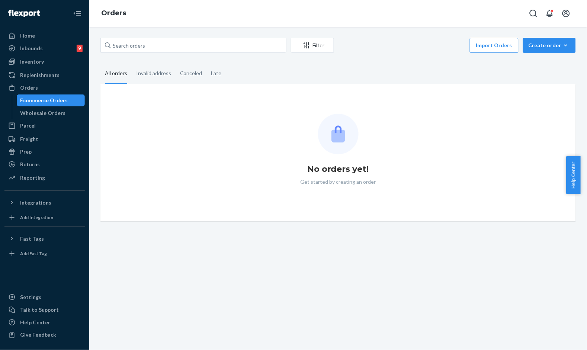
click at [230, 53] on div "Filter Import Orders Create order Ecommerce order Removal order" at bounding box center [337, 46] width 475 height 17
click at [237, 47] on input "text" at bounding box center [193, 45] width 186 height 15
paste input "#254475025"
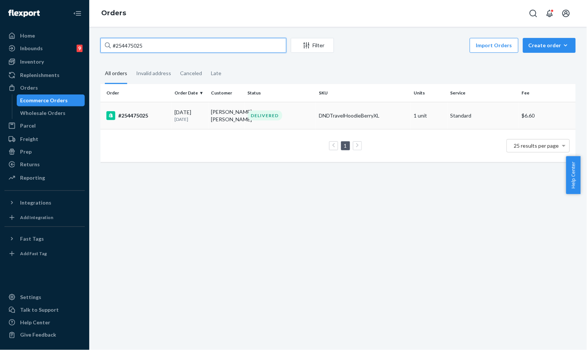
type input "#254475025"
click at [280, 118] on div "DELIVERED" at bounding box center [280, 115] width 68 height 10
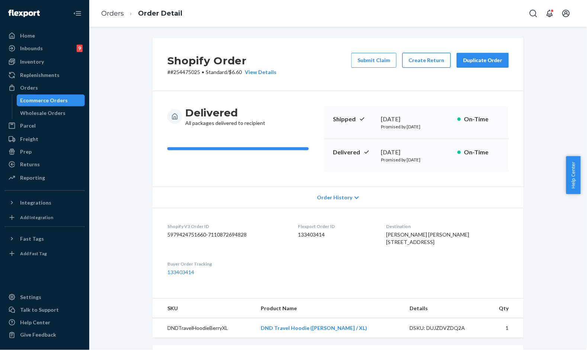
click at [423, 64] on button "Create Return" at bounding box center [426, 60] width 48 height 15
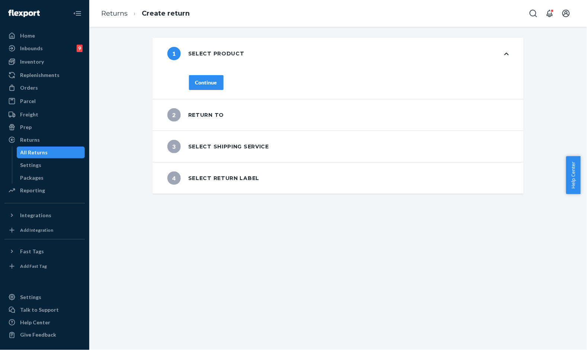
click at [195, 80] on div "Continue" at bounding box center [206, 82] width 22 height 7
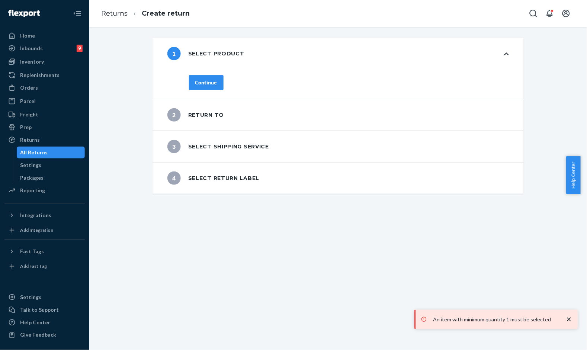
click at [215, 86] on button "Continue" at bounding box center [206, 82] width 35 height 15
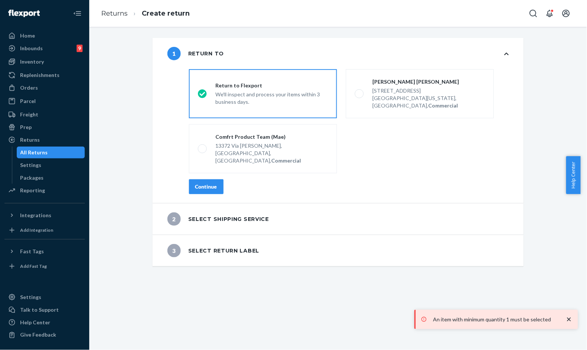
click at [196, 179] on button "Continue" at bounding box center [206, 186] width 35 height 15
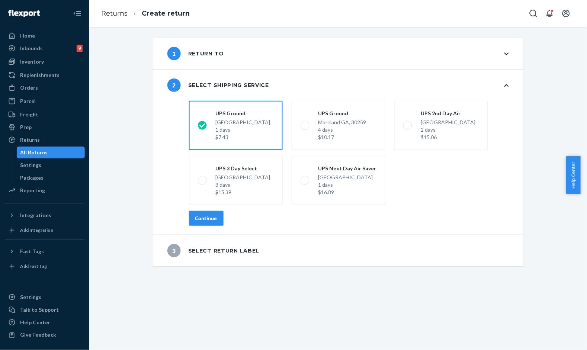
click at [210, 220] on div "Continue" at bounding box center [206, 218] width 22 height 7
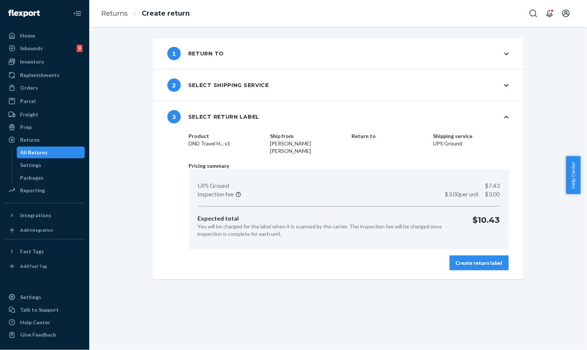
click at [477, 263] on div "Product DND Travel H... x1 Ship from Desiree Desiree Return to Shipping service…" at bounding box center [349, 205] width 350 height 147
click at [474, 259] on div "Create return label" at bounding box center [479, 262] width 46 height 7
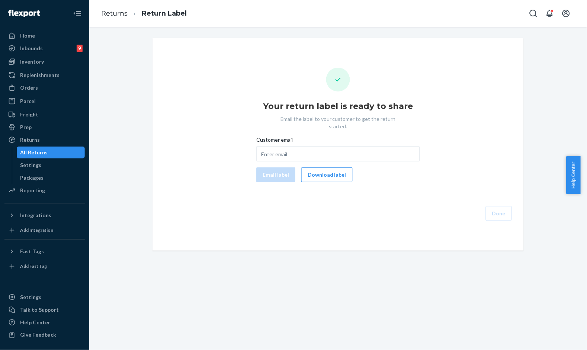
click at [282, 157] on div "Customer email Email label Download label" at bounding box center [338, 159] width 164 height 46
click at [295, 148] on input "Customer email" at bounding box center [338, 154] width 164 height 15
paste input "deziree220@yahoo.com"
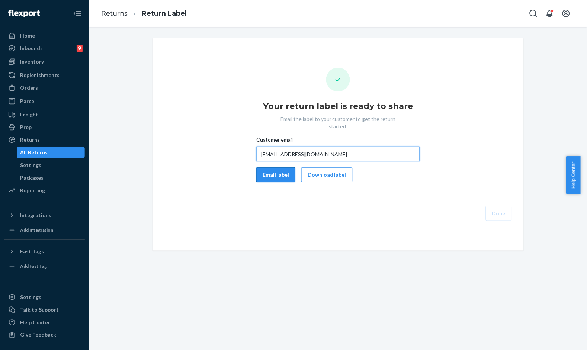
type input "deziree220@yahoo.com"
drag, startPoint x: 273, startPoint y: 170, endPoint x: 278, endPoint y: 175, distance: 6.6
click at [273, 170] on button "Email label" at bounding box center [275, 174] width 39 height 15
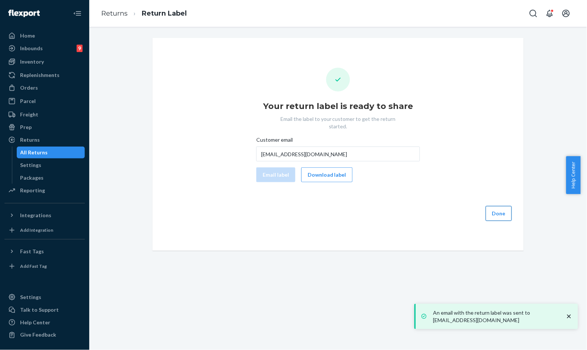
click at [498, 206] on button "Done" at bounding box center [499, 213] width 26 height 15
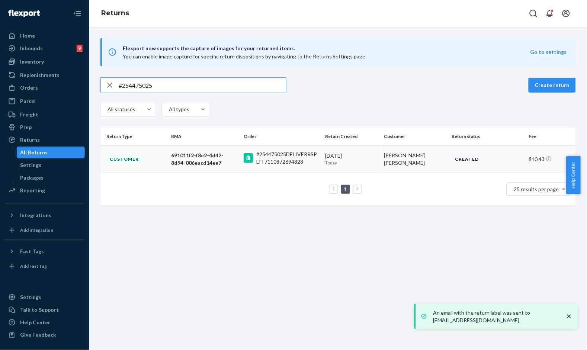
click at [292, 159] on div "#254475025DELIVERRSPLIT7110872694828" at bounding box center [287, 158] width 63 height 15
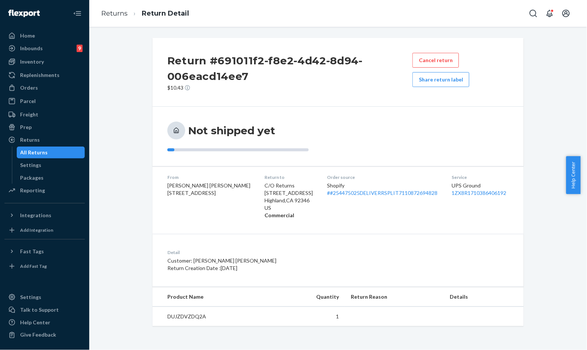
click at [395, 131] on div "Not shipped yet" at bounding box center [337, 137] width 341 height 30
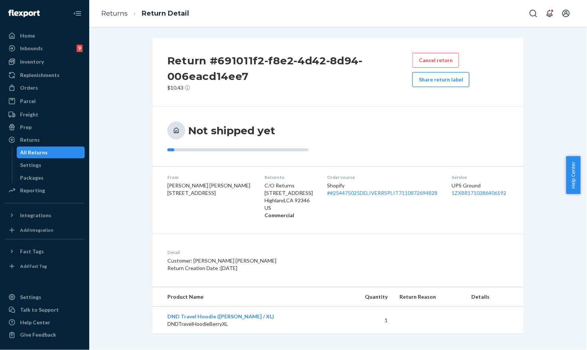
click at [443, 79] on button "Share return label" at bounding box center [441, 79] width 57 height 15
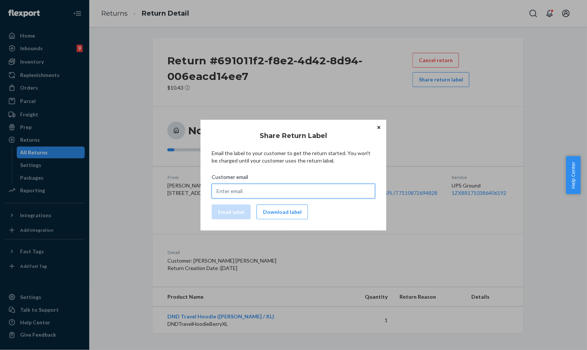
click at [278, 190] on input "Customer email" at bounding box center [294, 191] width 164 height 15
click at [281, 209] on button "Download label" at bounding box center [282, 212] width 51 height 15
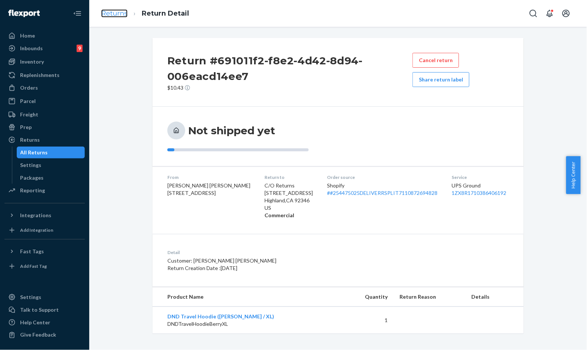
click at [101, 10] on link "Returns" at bounding box center [114, 13] width 26 height 8
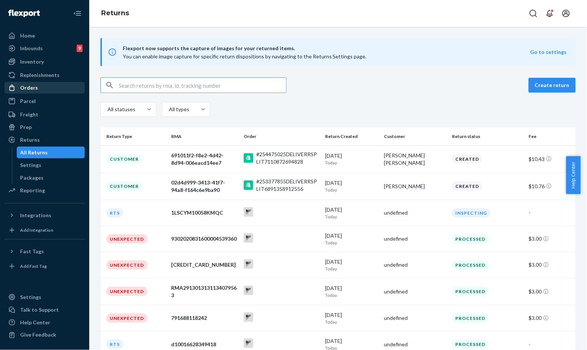
click at [34, 92] on div "Orders" at bounding box center [44, 88] width 79 height 10
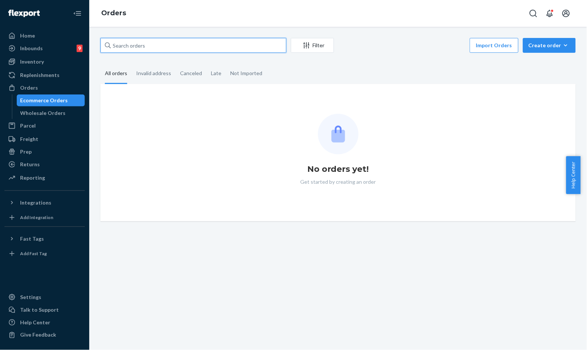
click at [199, 46] on input "text" at bounding box center [193, 45] width 186 height 15
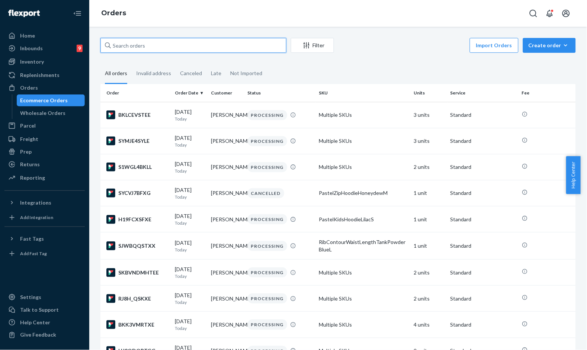
paste input "#254757608"
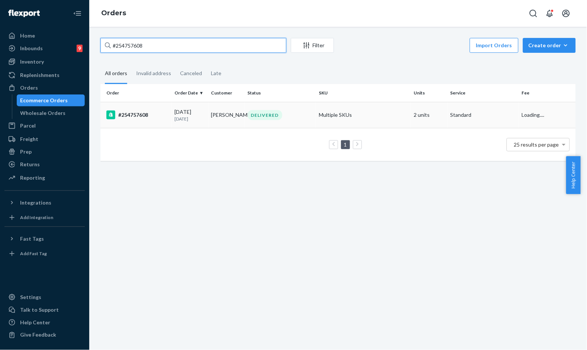
type input "#254757608"
click at [191, 117] on p "5 days ago" at bounding box center [190, 119] width 31 height 6
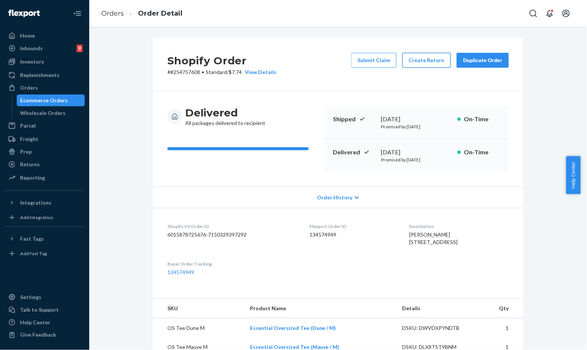
click at [431, 61] on button "Create Return" at bounding box center [426, 60] width 48 height 15
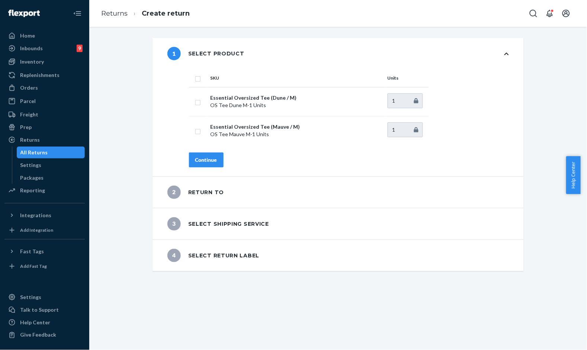
click at [196, 80] on input "checkbox" at bounding box center [198, 78] width 6 height 8
checkbox input "true"
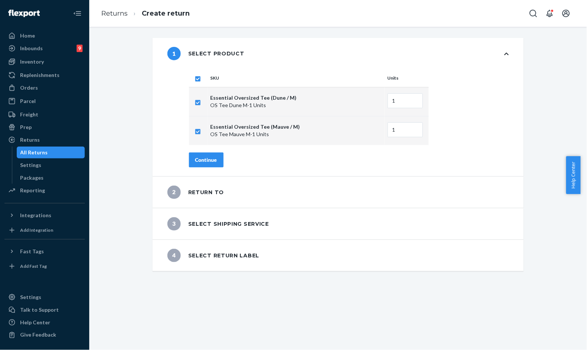
click at [206, 162] on div "Continue" at bounding box center [206, 159] width 22 height 7
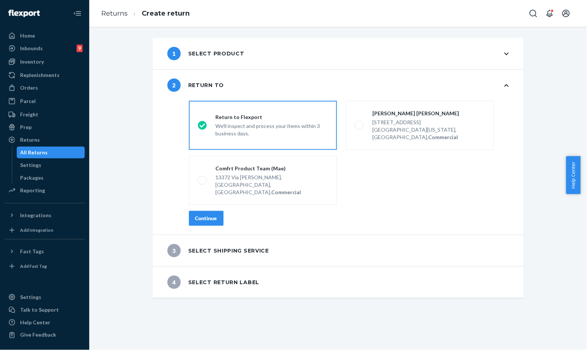
click at [206, 215] on div "Continue" at bounding box center [206, 218] width 22 height 7
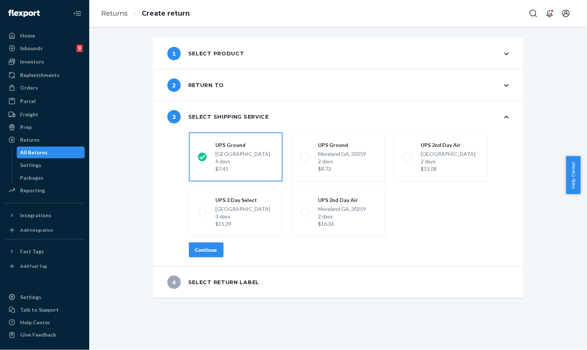
click at [196, 246] on button "Continue" at bounding box center [206, 250] width 35 height 15
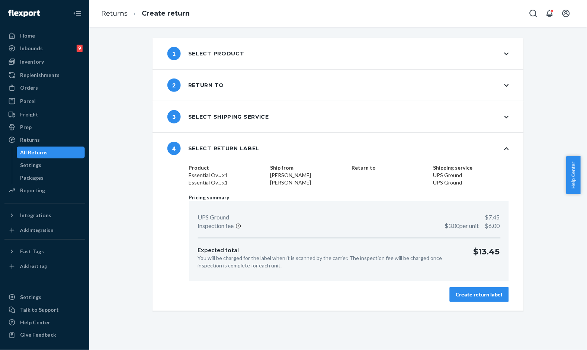
click at [460, 292] on div "Create return label" at bounding box center [479, 294] width 46 height 7
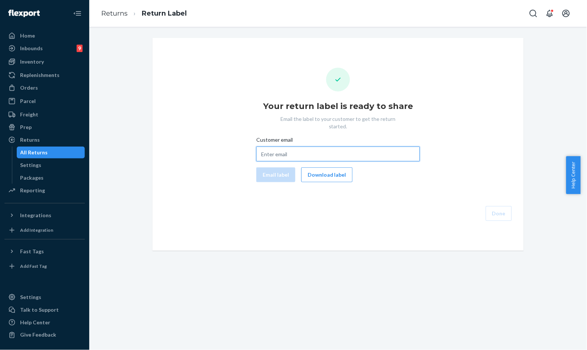
click at [309, 147] on input "Customer email" at bounding box center [338, 154] width 164 height 15
paste input "kgorsuch7@me.com"
type input "kgorsuch7@me.com"
click at [279, 167] on button "Email label" at bounding box center [275, 174] width 39 height 15
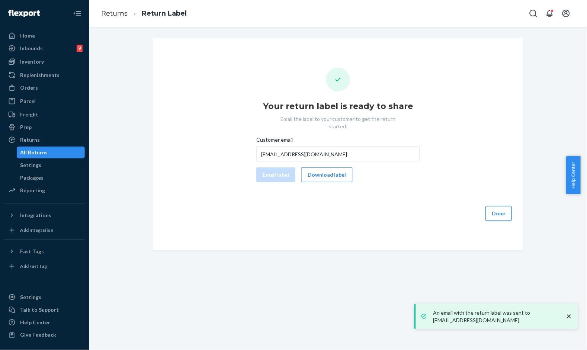
click at [496, 206] on button "Done" at bounding box center [499, 213] width 26 height 15
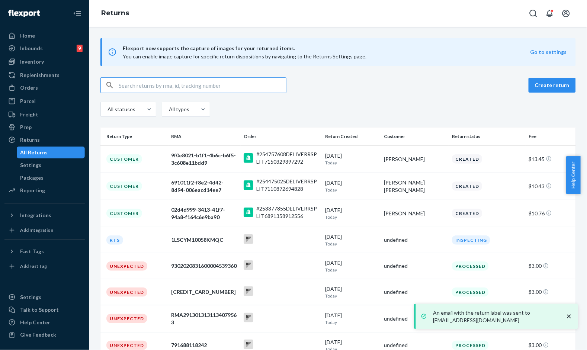
click at [381, 167] on td "Kimberly Gorsuch" at bounding box center [415, 158] width 68 height 27
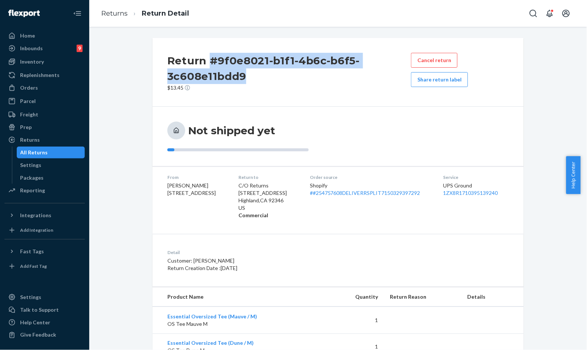
drag, startPoint x: 246, startPoint y: 78, endPoint x: 208, endPoint y: 56, distance: 44.9
click at [208, 56] on h2 "Return #9f0e8021-b1f1-4b6c-b6f5-3c608e11bdd9" at bounding box center [289, 68] width 244 height 31
copy h2 "#9f0e8021-b1f1-4b6c-b6f5-3c608e11bdd9"
click at [32, 87] on div "Orders" at bounding box center [29, 87] width 18 height 7
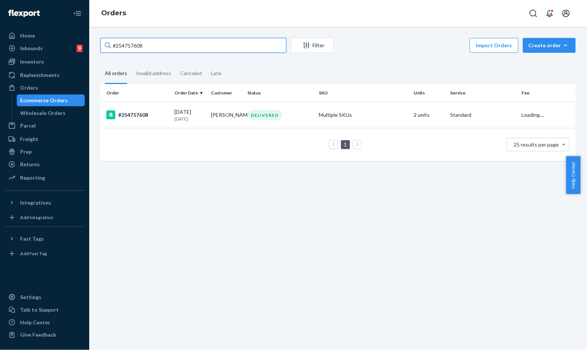
click at [210, 46] on input "#254757608" at bounding box center [193, 45] width 186 height 15
paste input "H1VIAKZKGG"
type input "#H1VIAKZKGG"
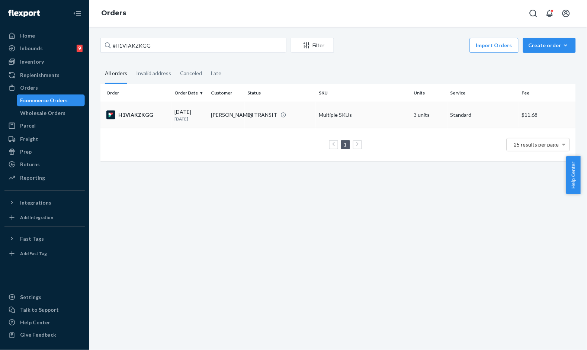
click at [209, 116] on td "Amisha Patel" at bounding box center [226, 115] width 36 height 26
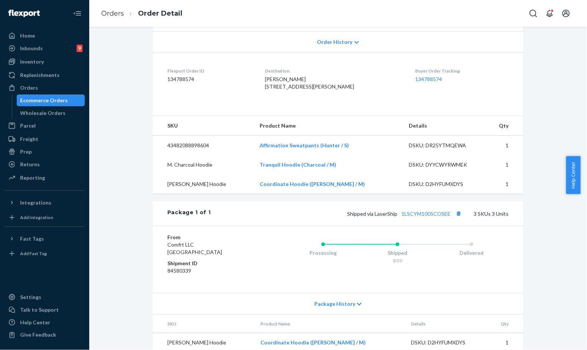
scroll to position [165, 0]
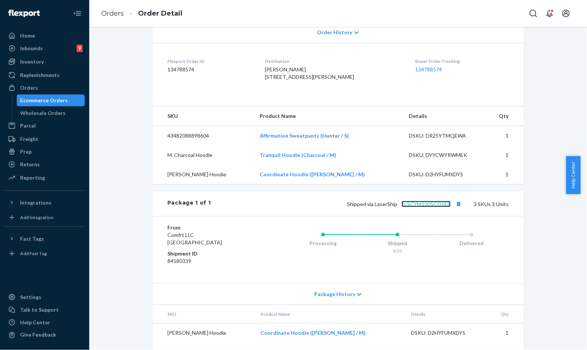
click at [419, 207] on link "1LSCYM1005COSEE" at bounding box center [426, 204] width 49 height 6
click at [116, 20] on ol "Orders Order Detail" at bounding box center [141, 14] width 93 height 22
click at [117, 14] on link "Orders" at bounding box center [112, 13] width 23 height 8
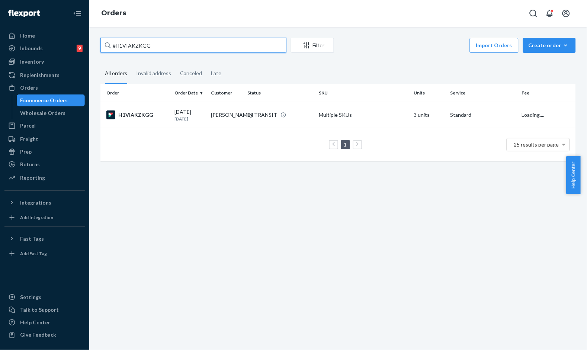
click at [175, 49] on input "#H1VIAKZKGG" at bounding box center [193, 45] width 186 height 15
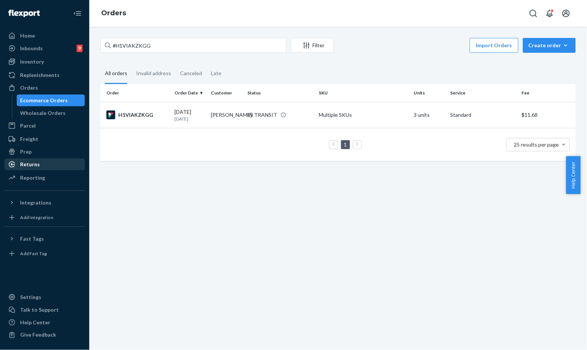
click at [49, 162] on div "Returns" at bounding box center [44, 164] width 79 height 10
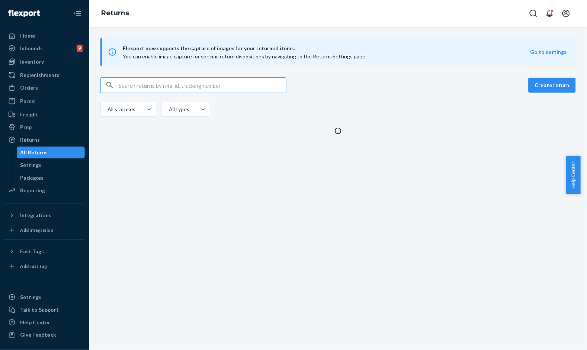
click at [180, 84] on input "text" at bounding box center [202, 85] width 167 height 15
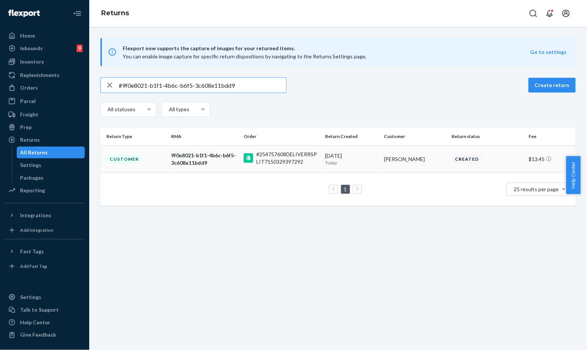
type input "#9f0e8021-b1f1-4b6c-b6f5-3c608e11bdd9"
click at [294, 158] on div "#254757608DELIVERRSPLIT7150329397292" at bounding box center [287, 158] width 63 height 15
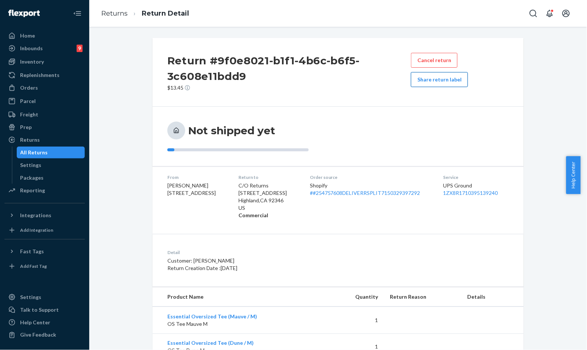
click at [436, 79] on button "Share return label" at bounding box center [439, 79] width 57 height 15
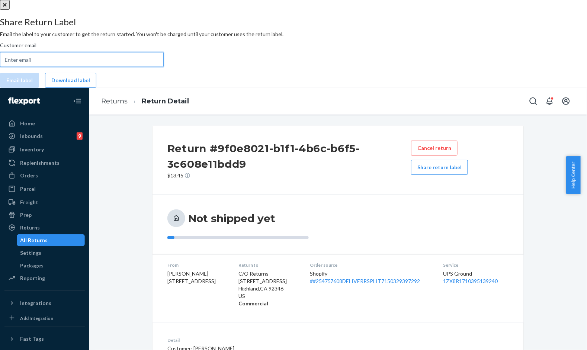
click at [164, 67] on input "Customer email" at bounding box center [82, 59] width 164 height 15
click at [350, 88] on div "Share Return Label Email the label to your customer to get the return started. …" at bounding box center [293, 52] width 587 height 71
click at [96, 88] on button "Download label" at bounding box center [70, 80] width 51 height 15
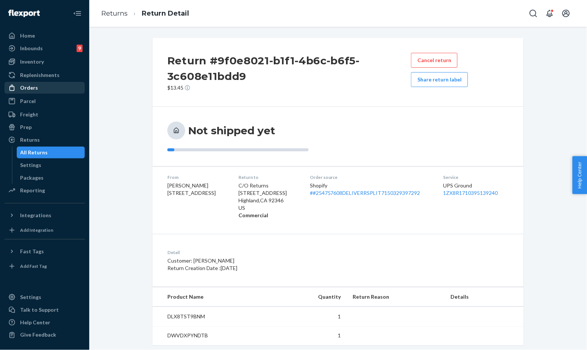
click at [17, 84] on div at bounding box center [14, 87] width 12 height 7
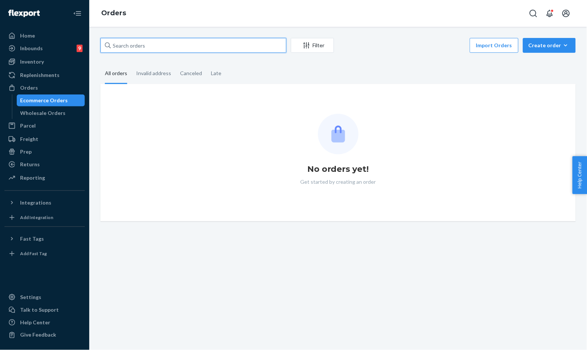
click at [166, 49] on input "text" at bounding box center [193, 45] width 186 height 15
paste input "#254666619"
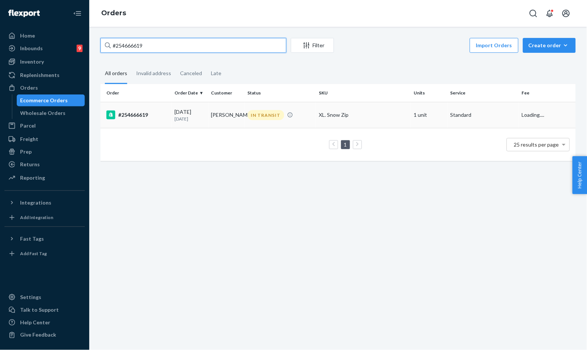
type input "#254666619"
click at [269, 115] on div "IN TRANSIT" at bounding box center [266, 115] width 36 height 10
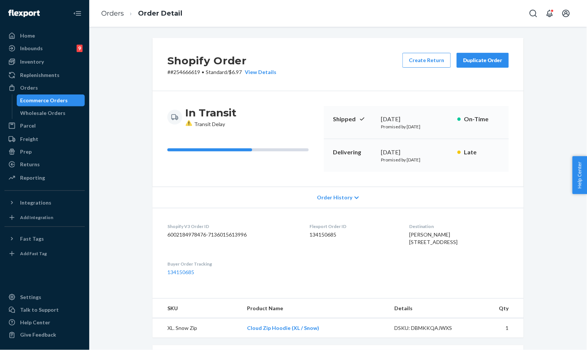
drag, startPoint x: 350, startPoint y: 62, endPoint x: 355, endPoint y: 63, distance: 4.9
click at [350, 62] on div "Shopify Order # #254666619 • Standard / $6.97 View Details Create Return Duplic…" at bounding box center [338, 64] width 371 height 53
